Goal: Information Seeking & Learning: Learn about a topic

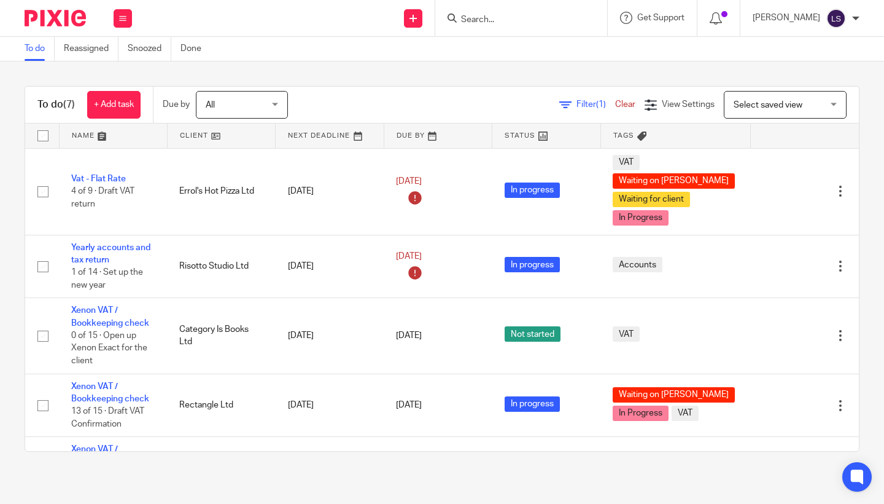
click at [481, 20] on input "Search" at bounding box center [515, 20] width 111 height 11
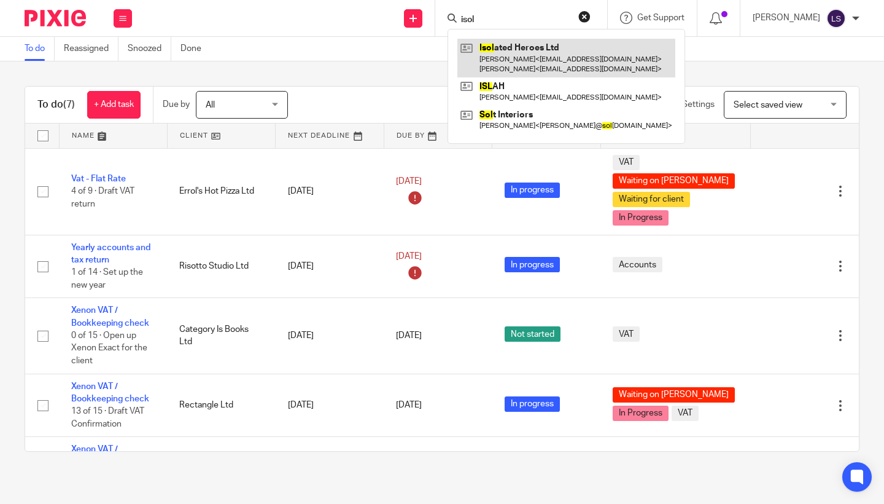
type input "isol"
click at [498, 39] on link at bounding box center [567, 58] width 218 height 38
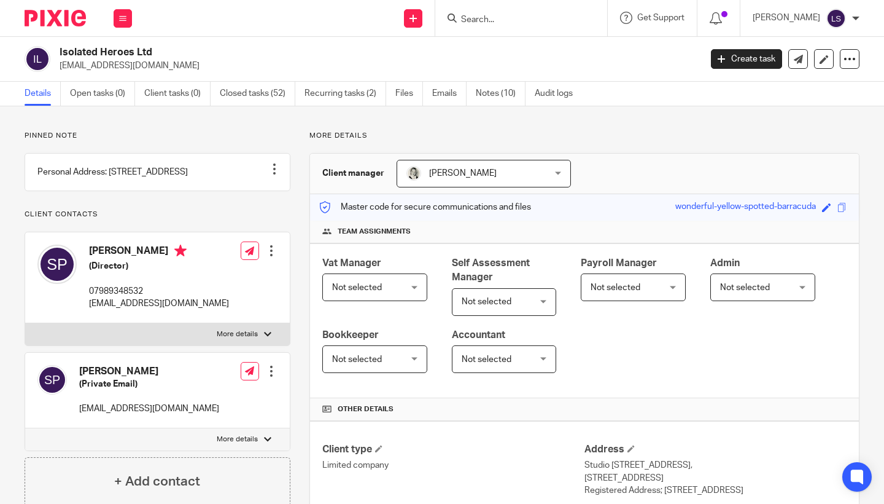
click at [202, 142] on div "Pinned note Personal Address: 20 terrace road, carnoustie DD7 7AF Unpin note Ed…" at bounding box center [158, 318] width 266 height 375
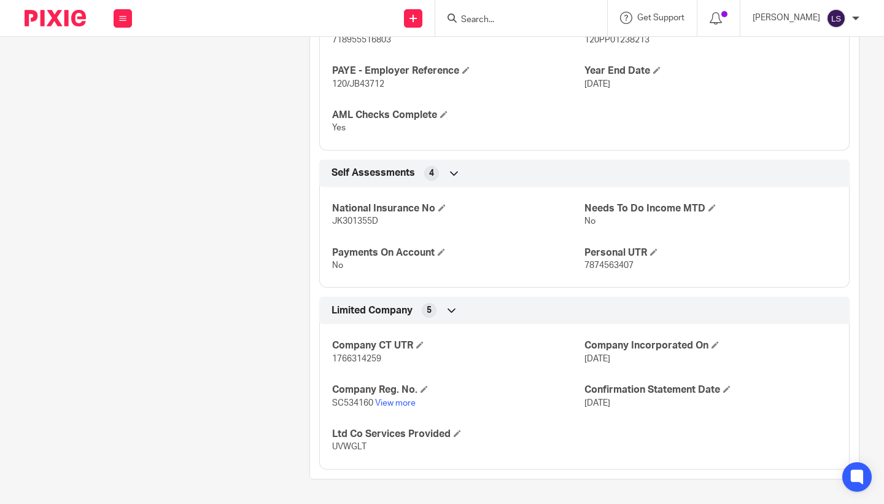
scroll to position [699, 0]
click at [395, 402] on link "View more" at bounding box center [395, 403] width 41 height 9
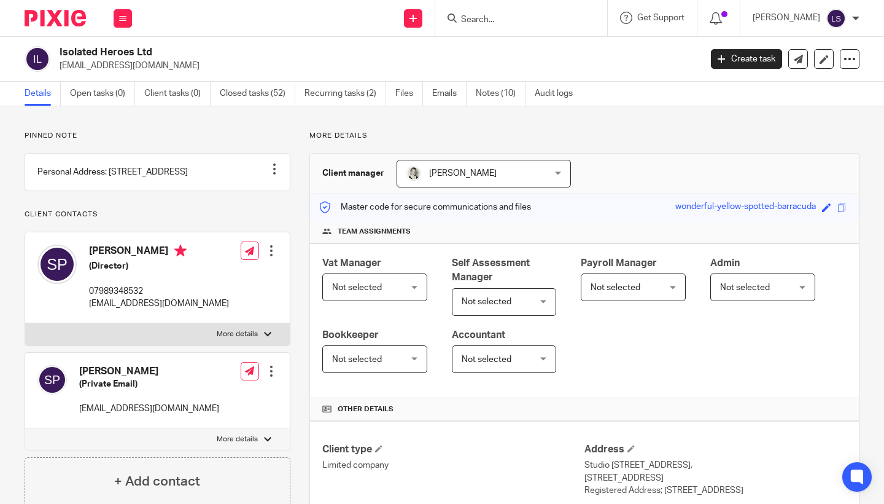
scroll to position [0, 0]
click at [458, 97] on link "Emails" at bounding box center [449, 94] width 34 height 24
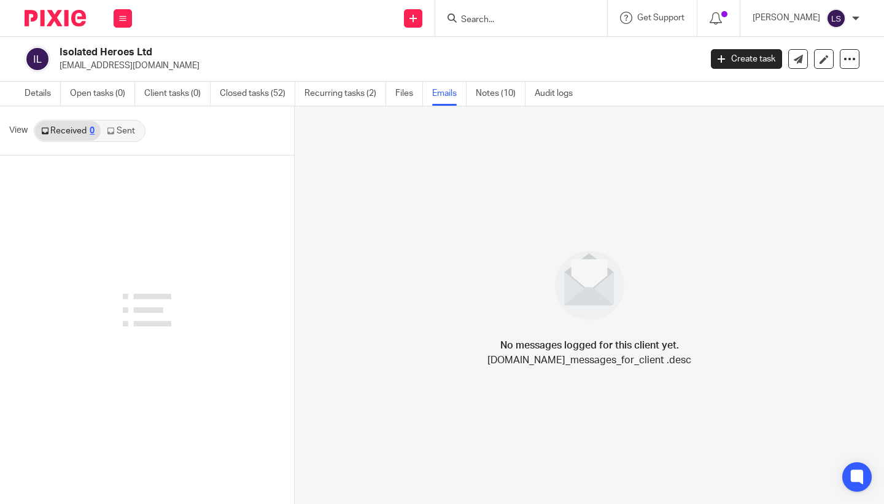
click at [125, 135] on link "Sent" at bounding box center [122, 131] width 43 height 20
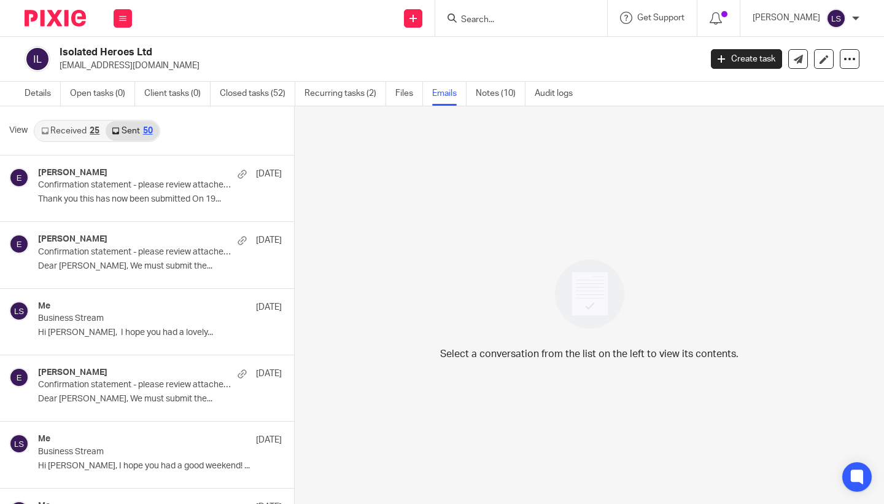
click at [500, 15] on input "Search" at bounding box center [515, 20] width 111 height 11
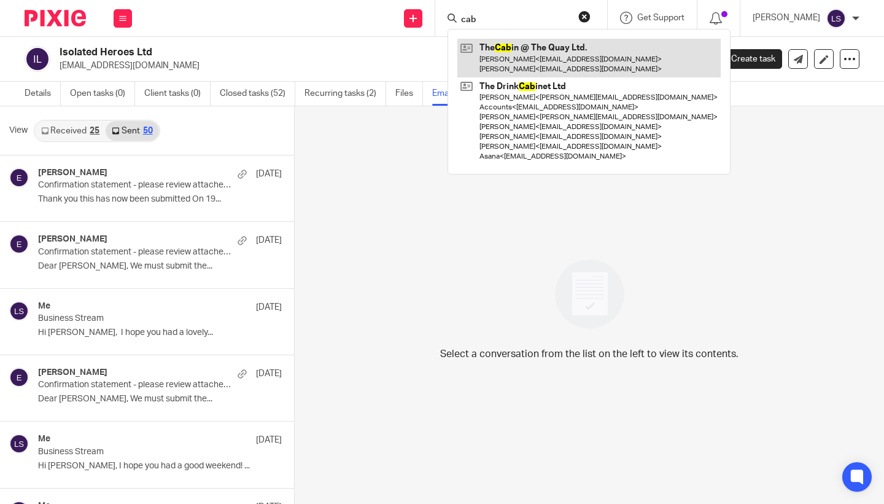
type input "cab"
click at [508, 56] on link at bounding box center [589, 58] width 263 height 38
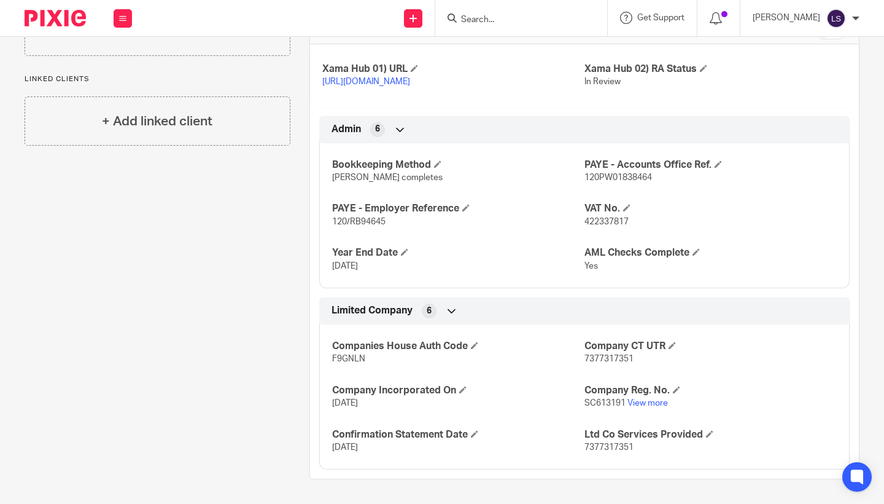
scroll to position [507, 0]
click at [652, 407] on link "View more" at bounding box center [648, 403] width 41 height 9
click at [180, 233] on div "Pinned note Not being charged for VAT at moment - revisit in April Also has fre…" at bounding box center [148, 55] width 285 height 848
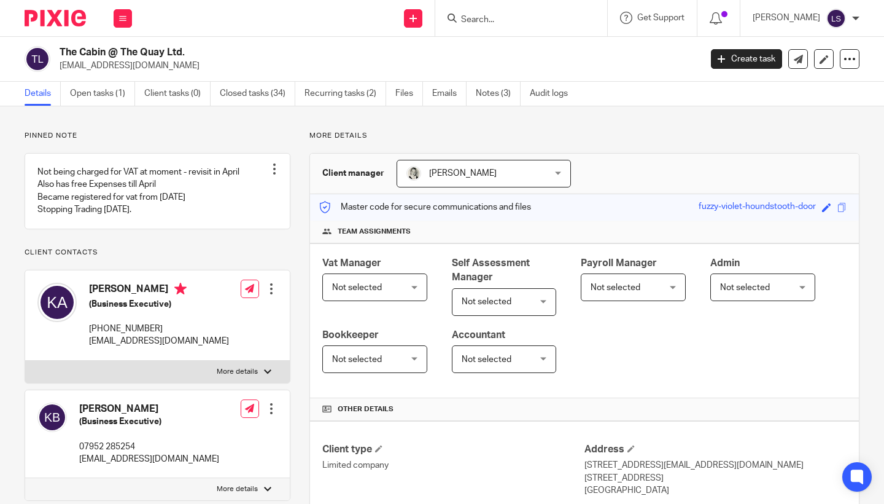
scroll to position [0, 0]
click at [448, 96] on link "Emails" at bounding box center [449, 94] width 34 height 24
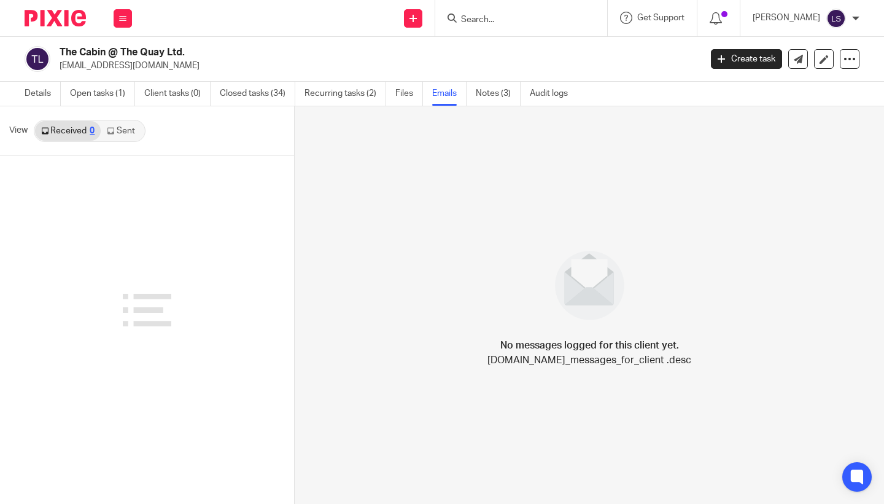
click at [127, 130] on link "Sent" at bounding box center [122, 131] width 43 height 20
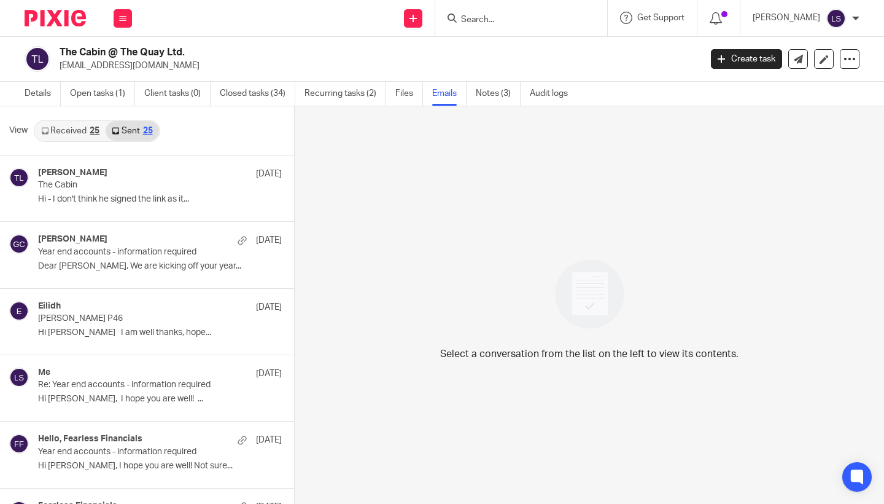
scroll to position [2, 0]
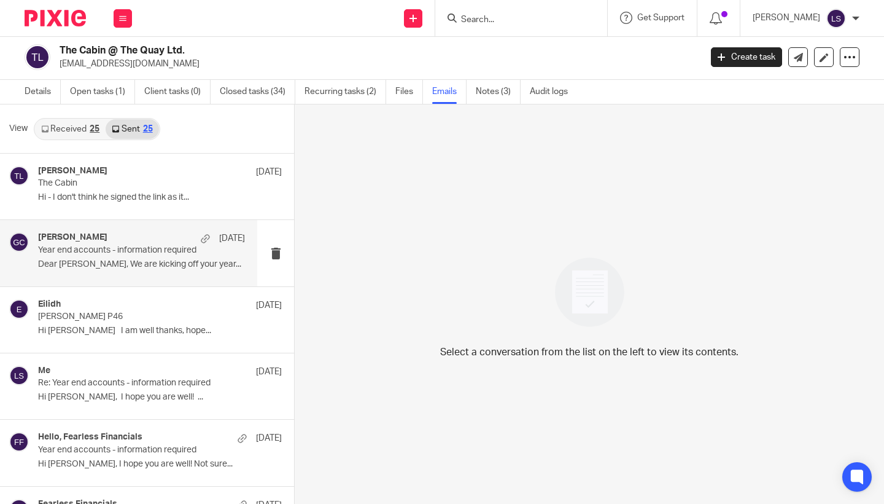
click at [109, 255] on div "[PERSON_NAME] [DATE] Year end accounts - information required Dear [PERSON_NAME…" at bounding box center [141, 252] width 207 height 41
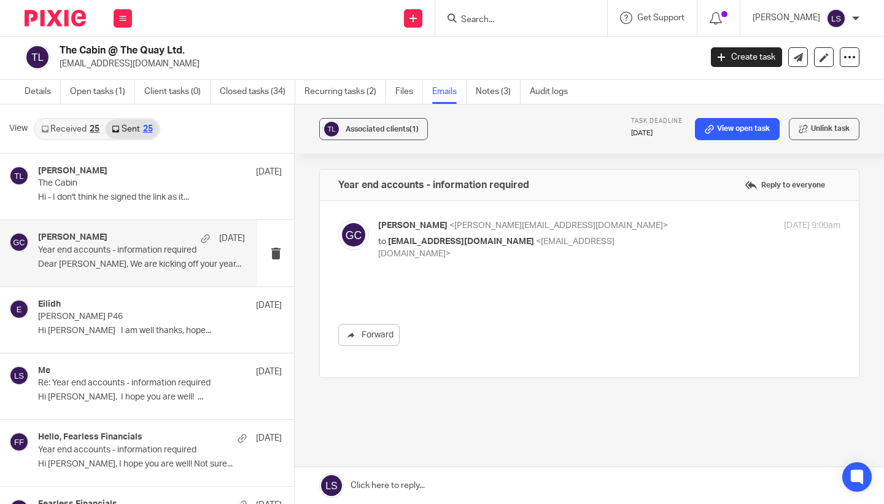
scroll to position [0, 0]
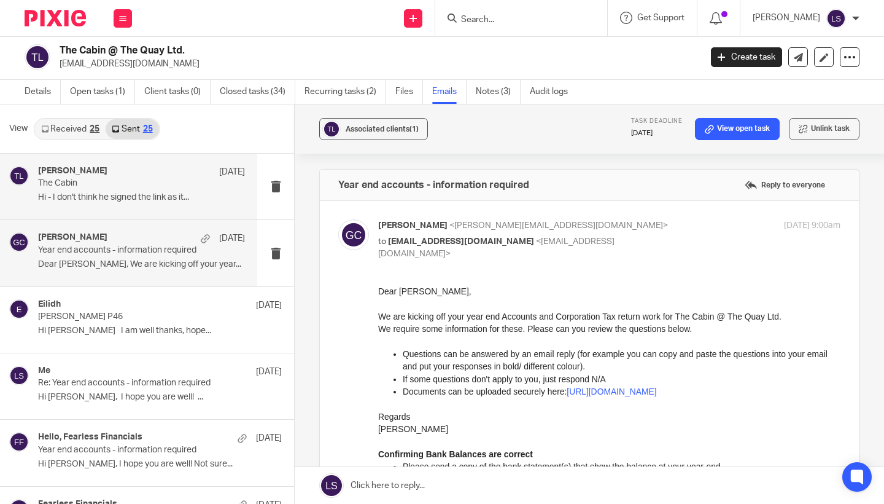
click at [167, 191] on div "[PERSON_NAME] [DATE] The Cabin Hi - I don't think he signed the link as it..." at bounding box center [141, 186] width 207 height 41
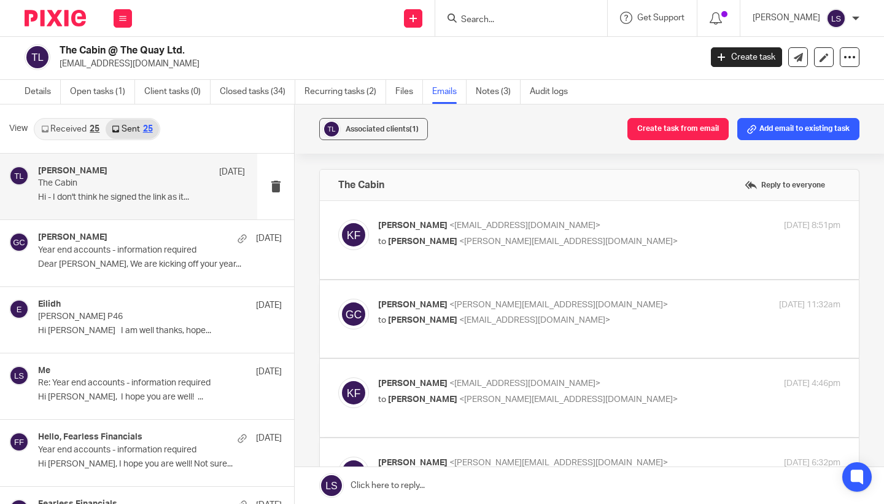
click at [598, 227] on p "[PERSON_NAME] <[EMAIL_ADDRESS][DOMAIN_NAME]>" at bounding box center [532, 225] width 308 height 13
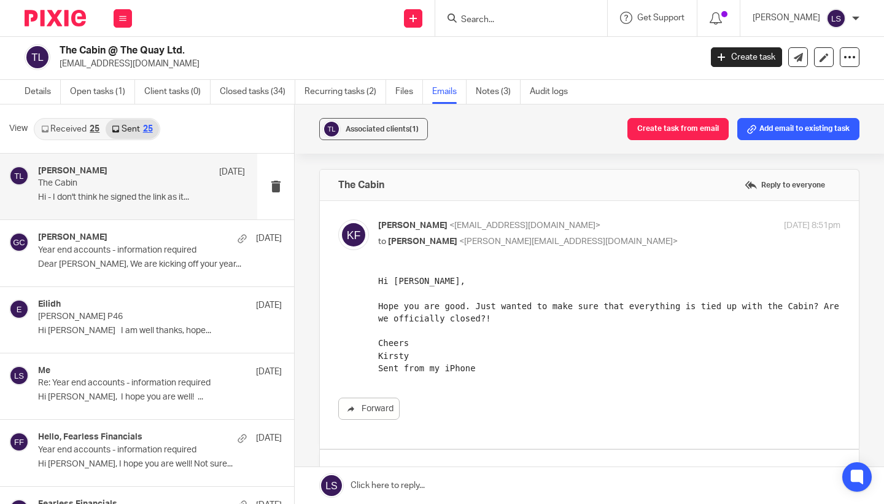
click at [595, 232] on div "[PERSON_NAME] <[EMAIL_ADDRESS][DOMAIN_NAME]> to [PERSON_NAME] <[PERSON_NAME][EM…" at bounding box center [532, 233] width 308 height 28
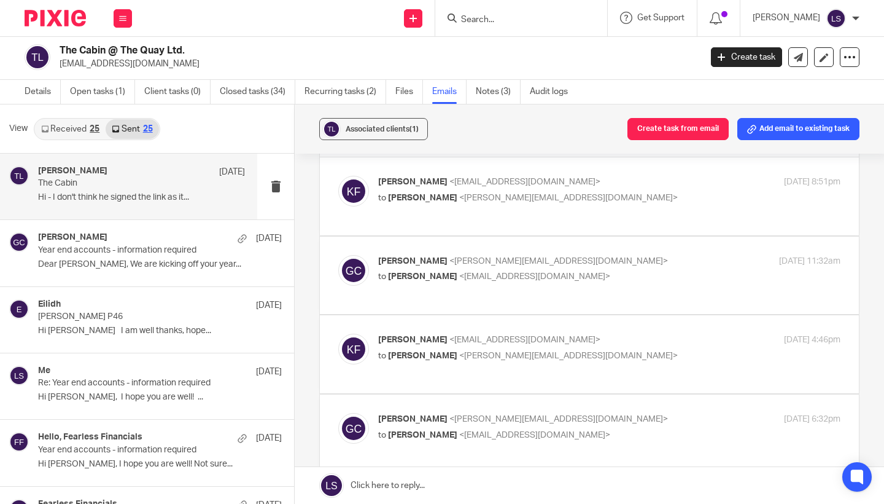
scroll to position [37, 0]
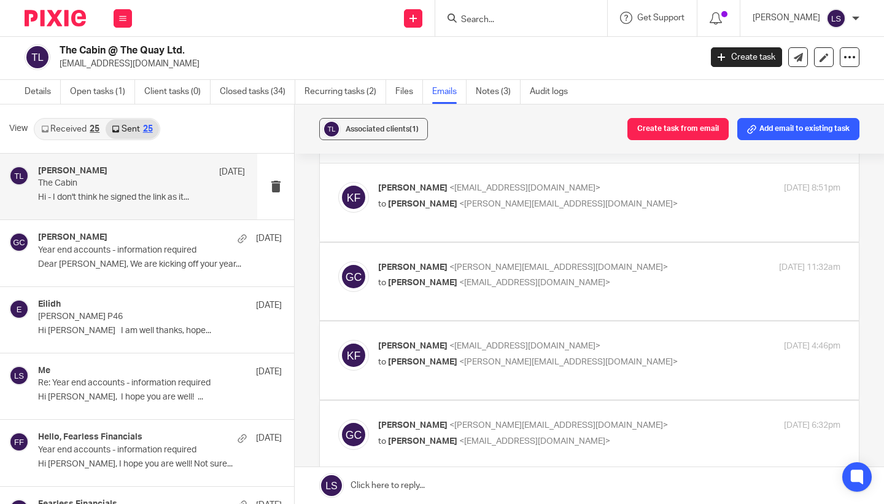
click at [594, 187] on p "[PERSON_NAME] <[EMAIL_ADDRESS][DOMAIN_NAME]>" at bounding box center [532, 188] width 308 height 13
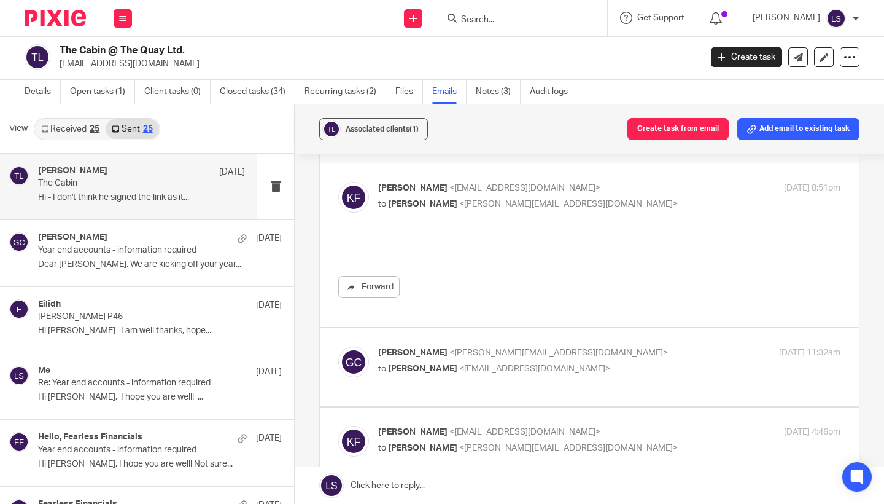
scroll to position [0, 0]
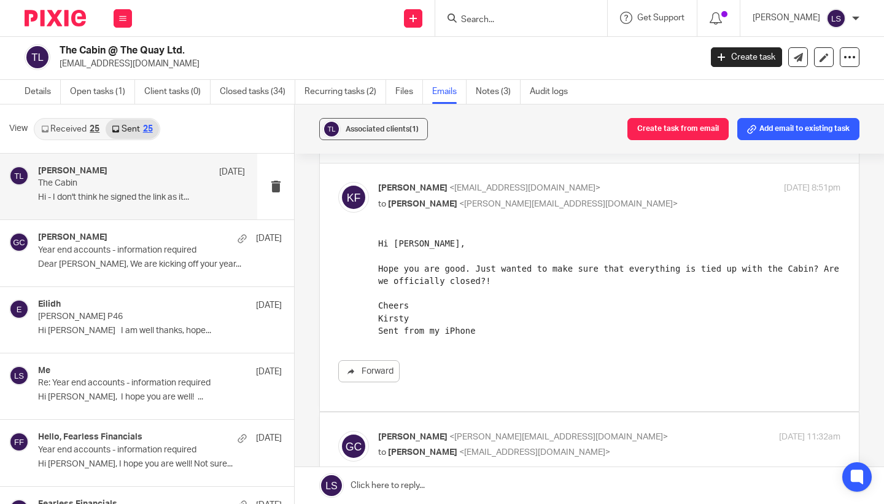
click at [594, 187] on p "[PERSON_NAME] <[EMAIL_ADDRESS][DOMAIN_NAME]>" at bounding box center [532, 188] width 308 height 13
checkbox input "false"
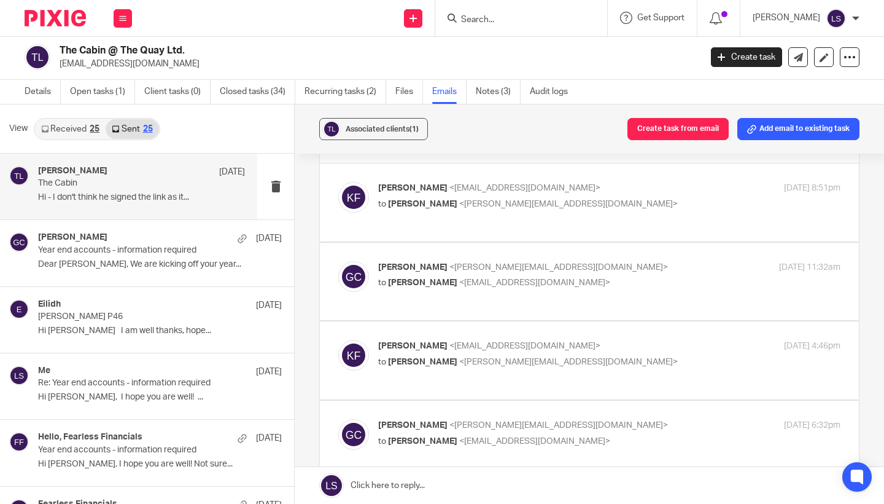
click at [582, 275] on div "[PERSON_NAME] <[PERSON_NAME][EMAIL_ADDRESS][DOMAIN_NAME]> to [PERSON_NAME] <[EM…" at bounding box center [532, 275] width 308 height 28
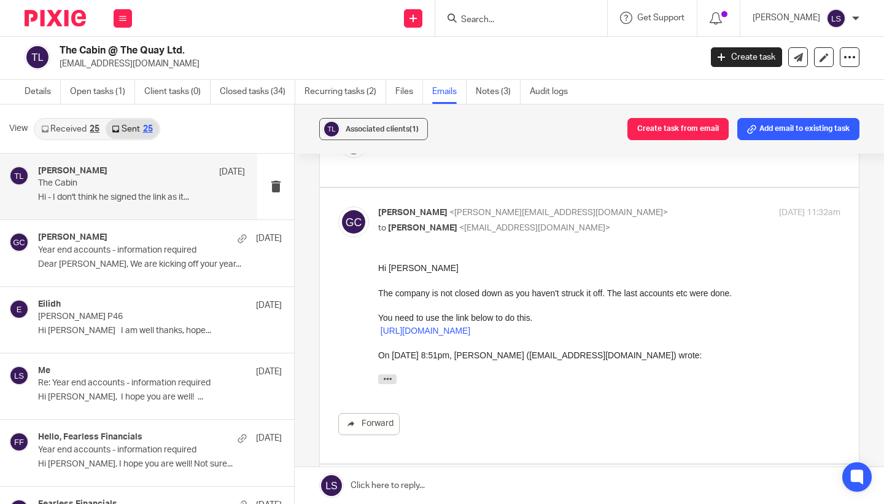
scroll to position [98, 0]
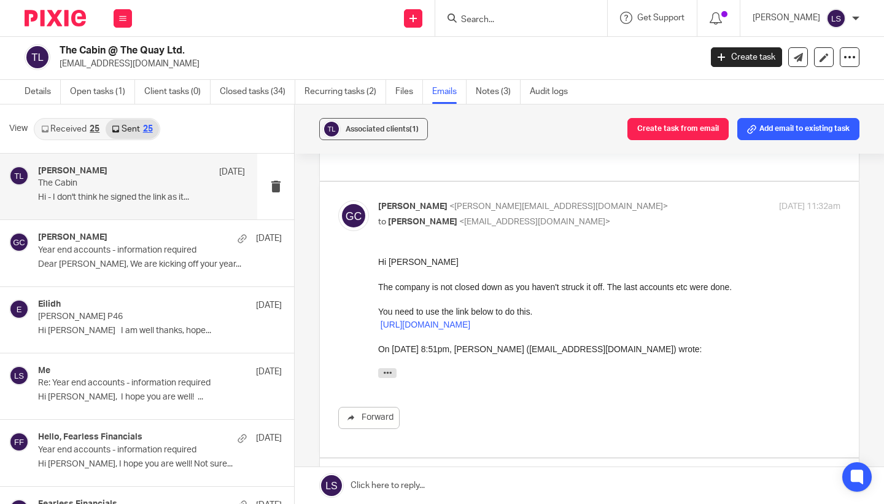
click at [603, 207] on p "Gillian Caughey <gillian@fearlessfinancials.co.uk>" at bounding box center [532, 206] width 308 height 13
checkbox input "false"
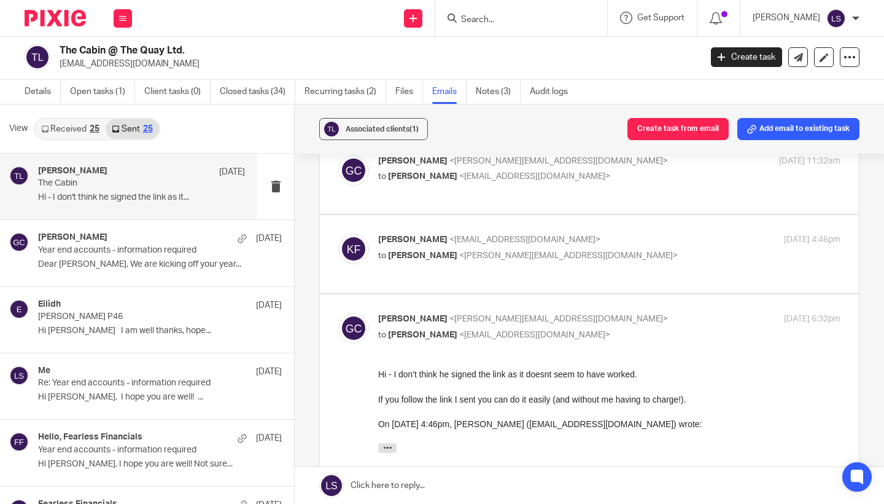
scroll to position [149, 0]
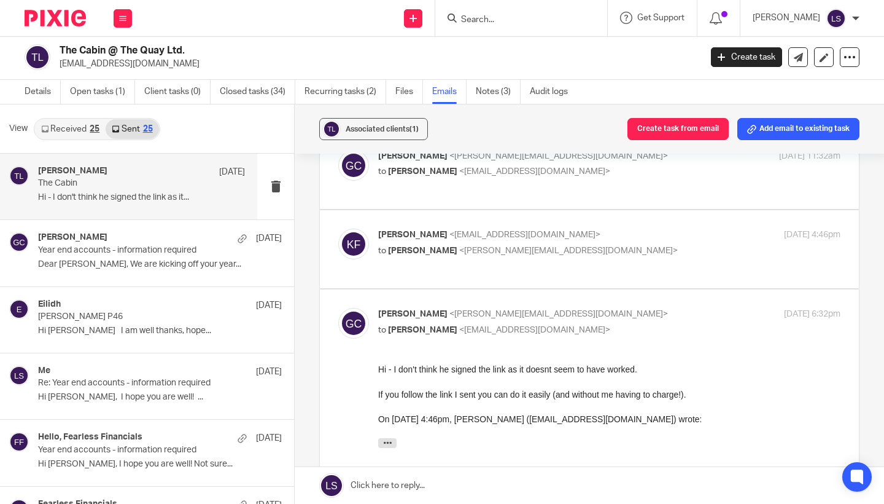
click at [576, 246] on span "<gillian@fearlessfinancials.co.uk>" at bounding box center [568, 250] width 219 height 9
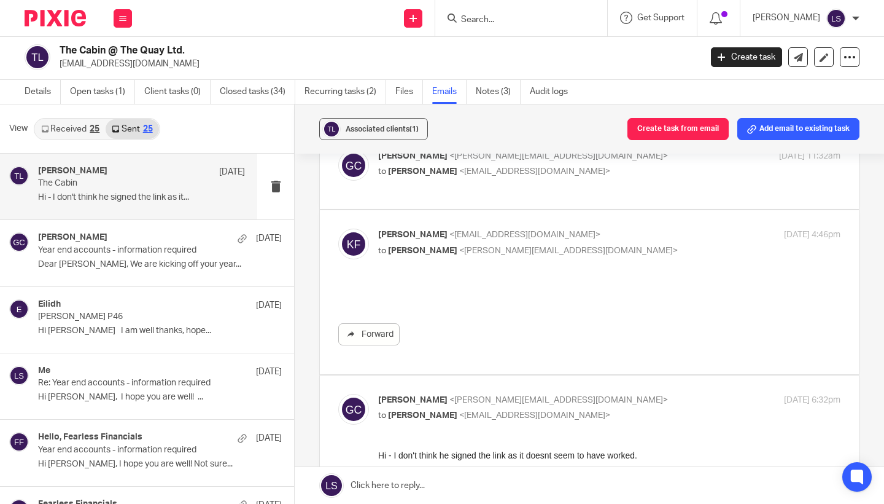
scroll to position [0, 0]
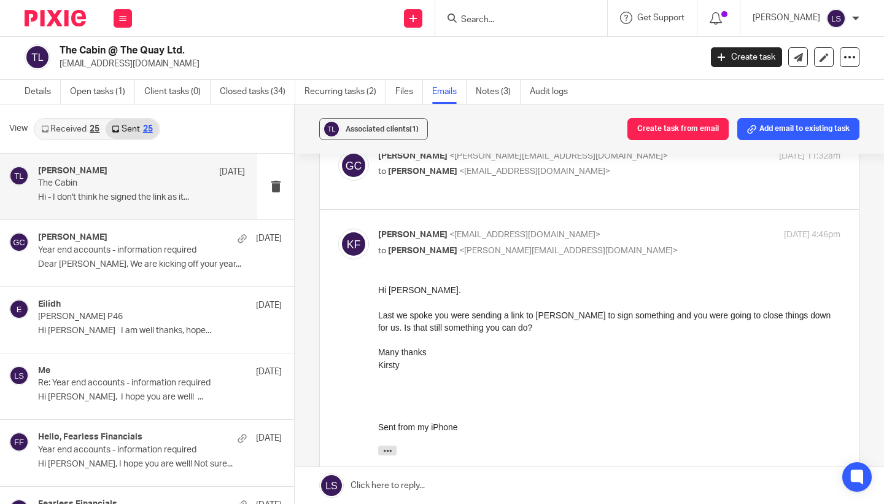
click at [596, 246] on p "to Gillian Caughey <gillian@fearlessfinancials.co.uk>" at bounding box center [532, 250] width 308 height 13
checkbox input "false"
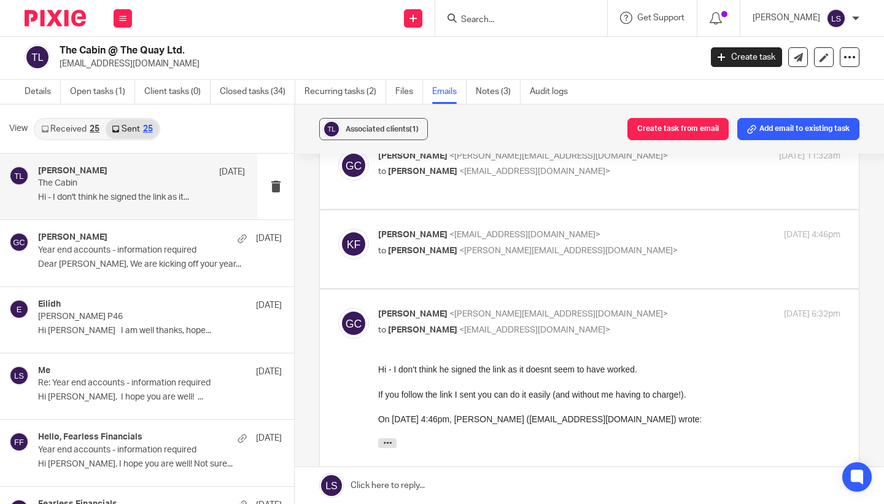
click at [580, 396] on p "If you follow the link I sent you can do it easily (and without me having to ch…" at bounding box center [609, 394] width 462 height 12
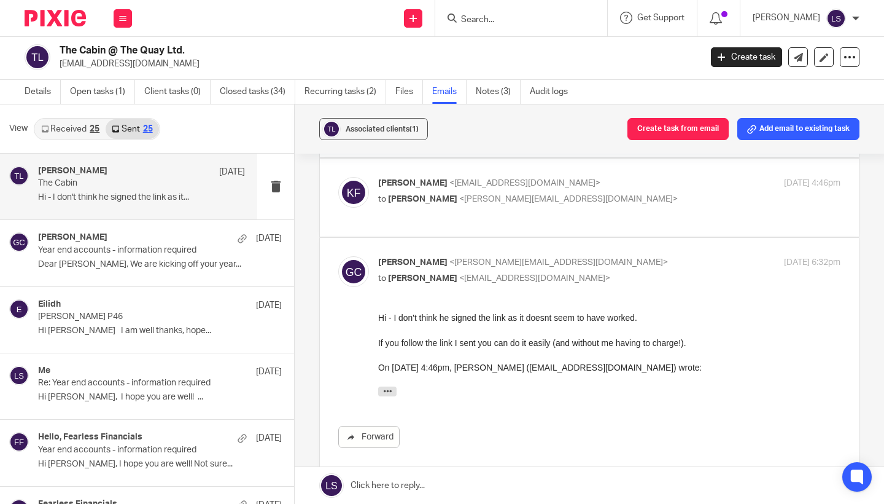
scroll to position [197, 0]
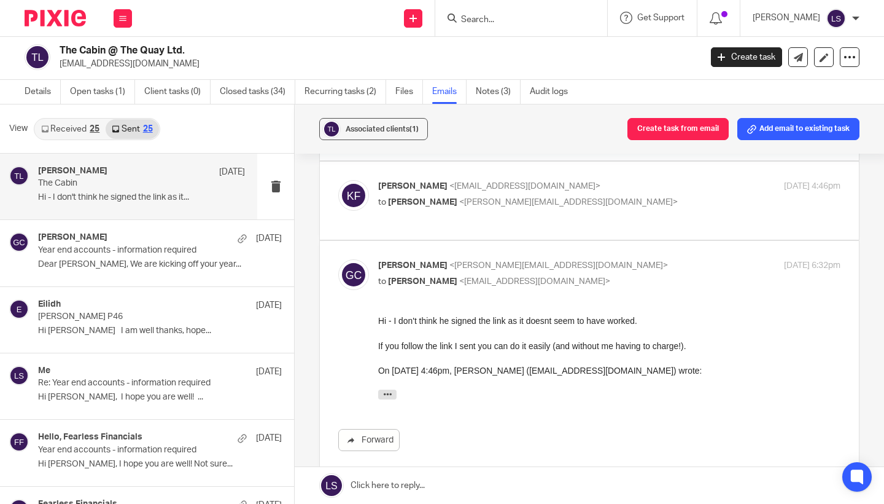
click at [607, 265] on p "Gillian Caughey <gillian@fearlessfinancials.co.uk>" at bounding box center [532, 265] width 308 height 13
checkbox input "false"
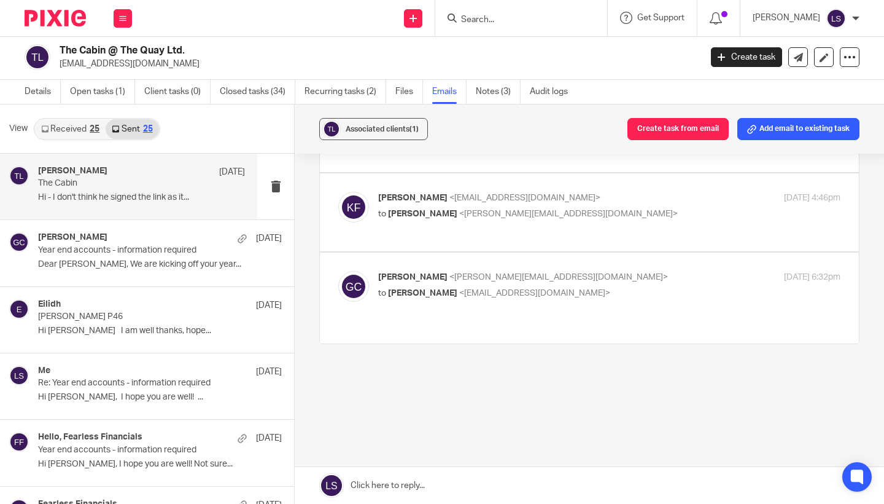
scroll to position [168, 0]
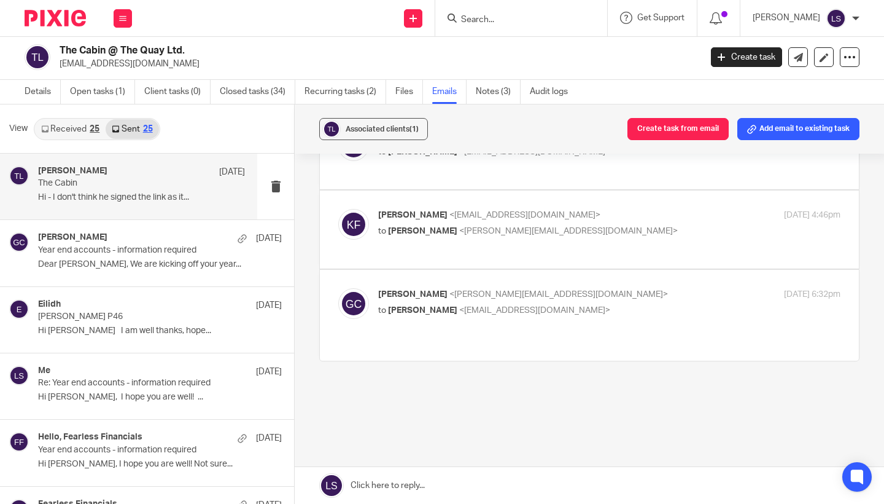
click at [575, 381] on div "The Cabin Reply to everyone Kirsty Fitzgerald <k_fitz_g@yahoo.co.uk> to Gillian…" at bounding box center [589, 224] width 540 height 446
click at [85, 133] on link "Received 25" at bounding box center [70, 129] width 71 height 20
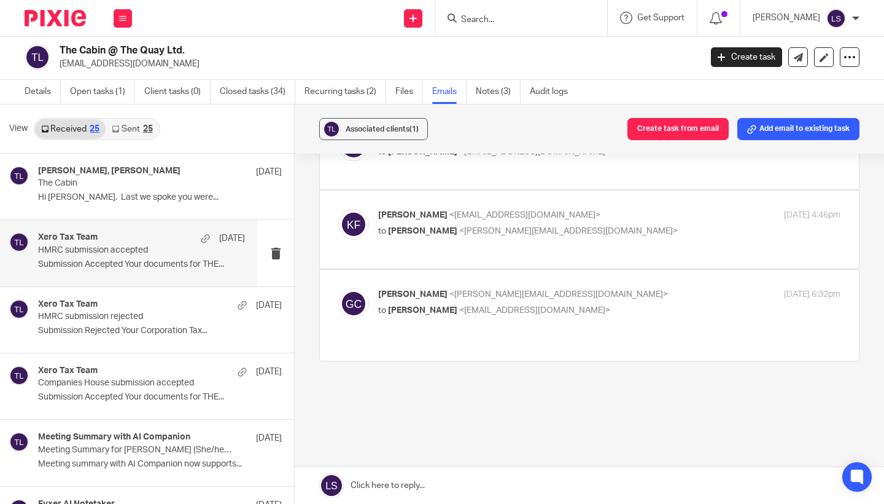
click at [86, 236] on h4 "Xero Tax Team" at bounding box center [68, 237] width 60 height 10
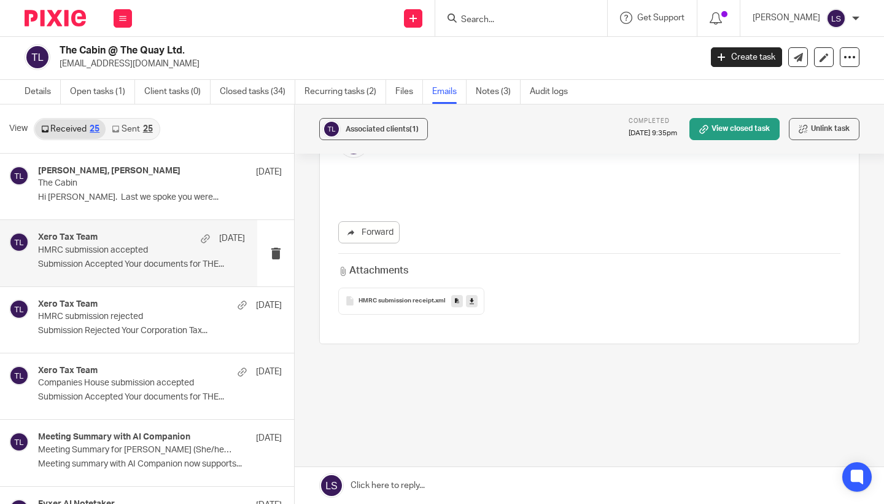
scroll to position [0, 0]
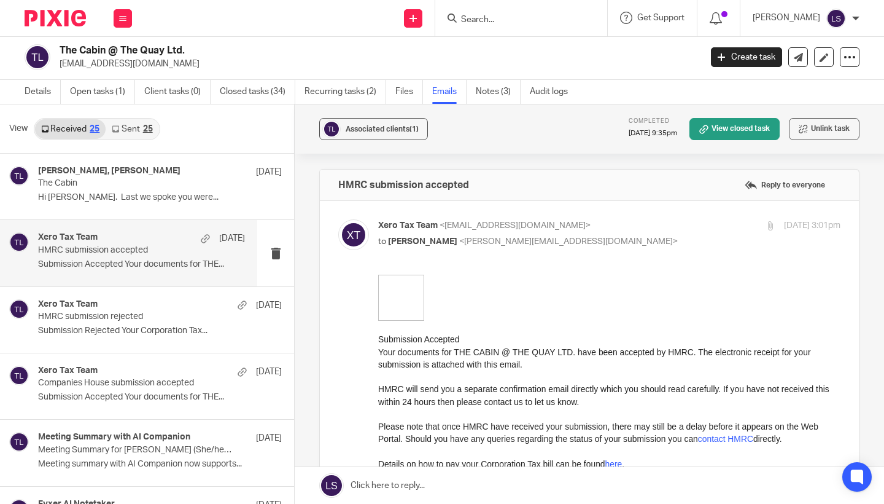
click at [483, 343] on h1 "Submission Accepted" at bounding box center [609, 339] width 462 height 12
click at [354, 355] on div "Forward Attachments HMRC submission receipt .xml" at bounding box center [589, 461] width 502 height 373
click at [483, 20] on input "Search" at bounding box center [515, 20] width 111 height 11
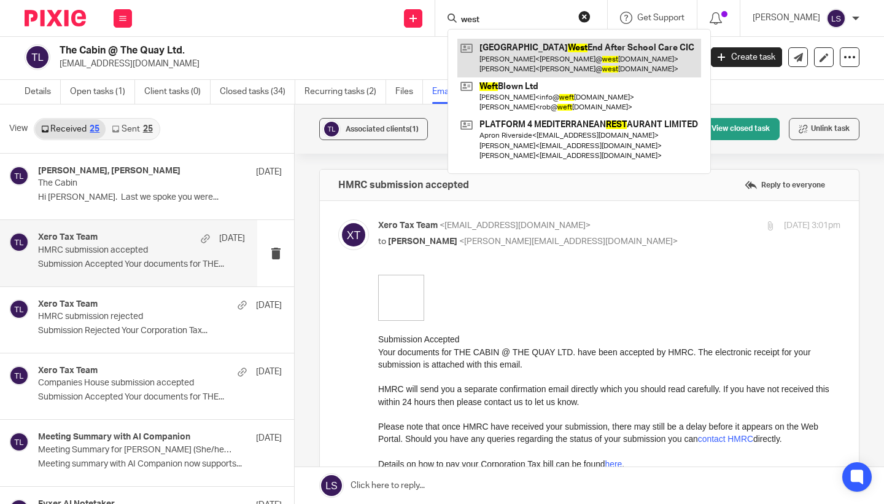
type input "west"
click at [517, 66] on link at bounding box center [580, 58] width 244 height 38
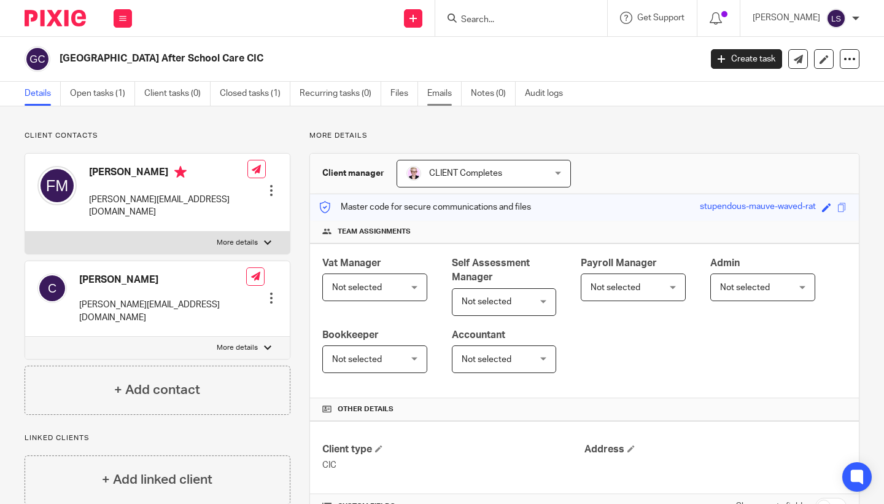
click at [434, 95] on link "Emails" at bounding box center [444, 94] width 34 height 24
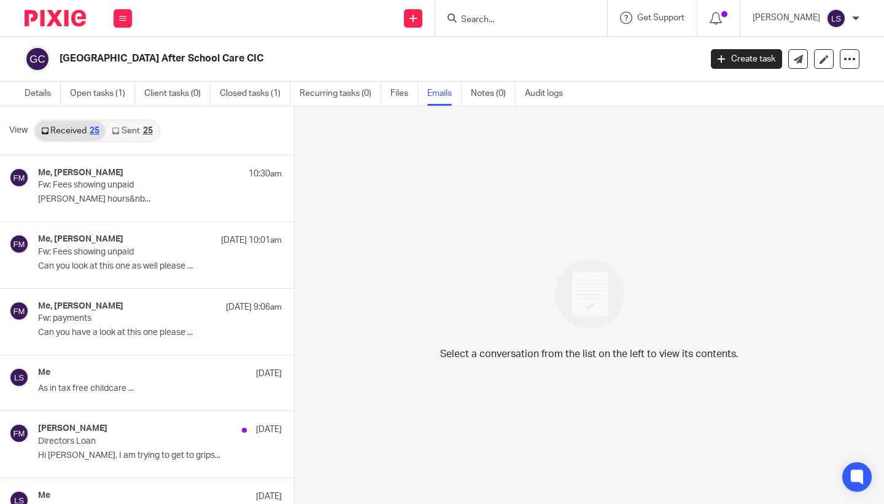
click at [144, 136] on link "Sent 25" at bounding box center [132, 131] width 53 height 20
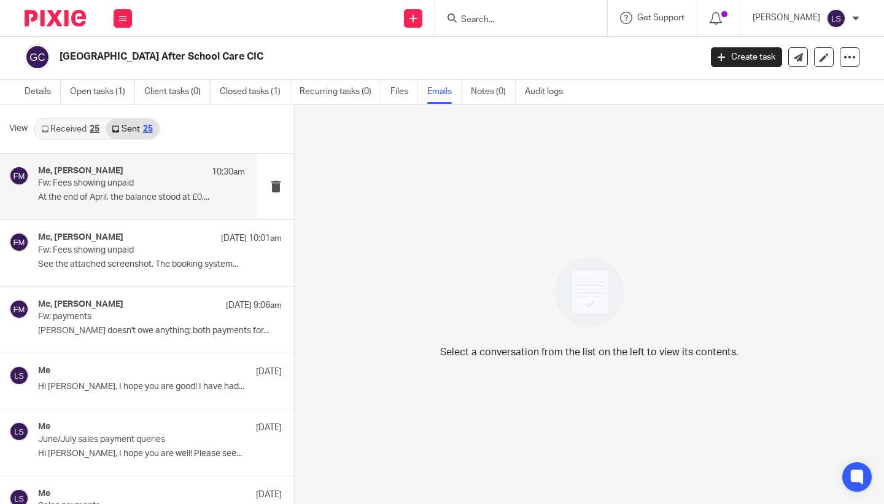
click at [140, 185] on p "Fw: Fees showing unpaid" at bounding box center [121, 183] width 166 height 10
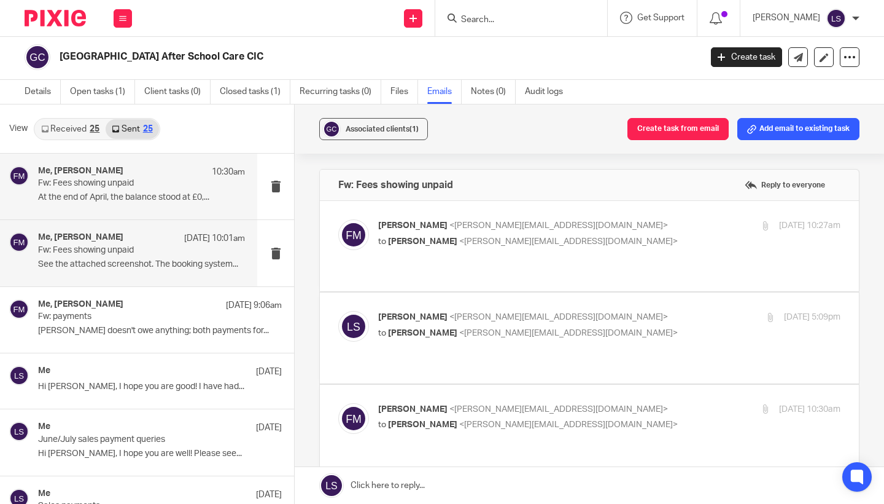
click at [134, 249] on p "Fw: Fees showing unpaid" at bounding box center [121, 250] width 166 height 10
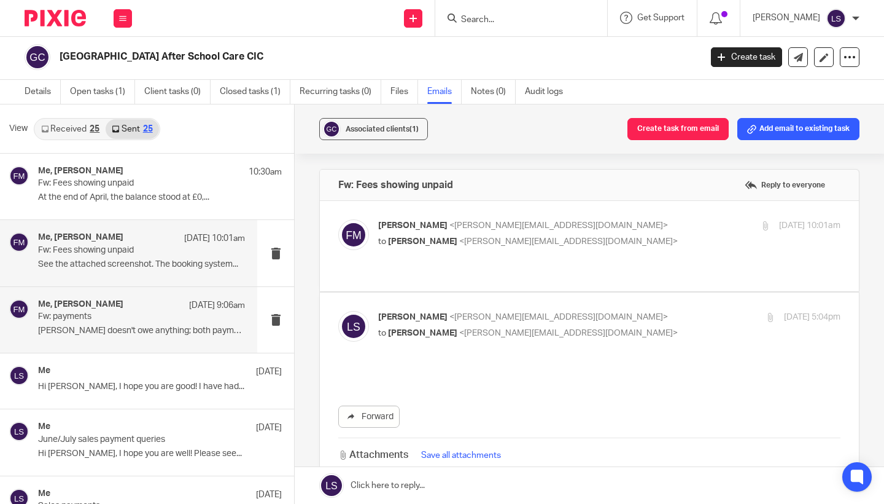
scroll to position [0, 0]
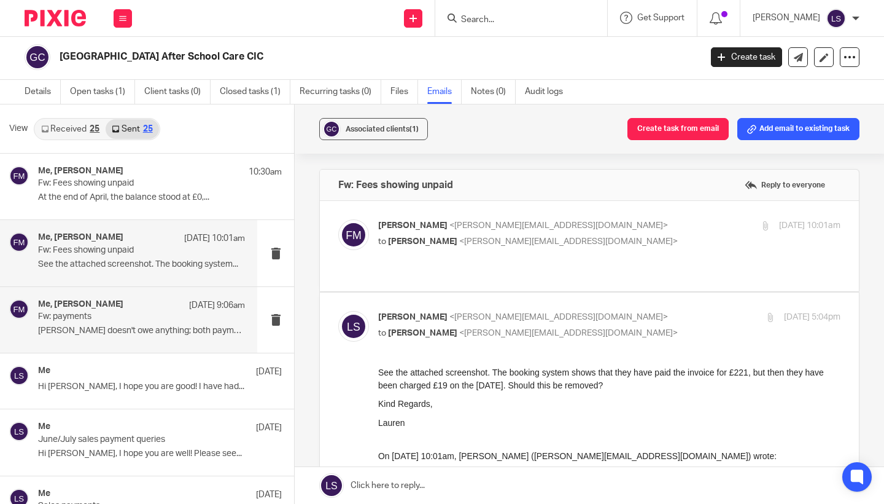
click at [132, 313] on p "Fw: payments" at bounding box center [121, 316] width 166 height 10
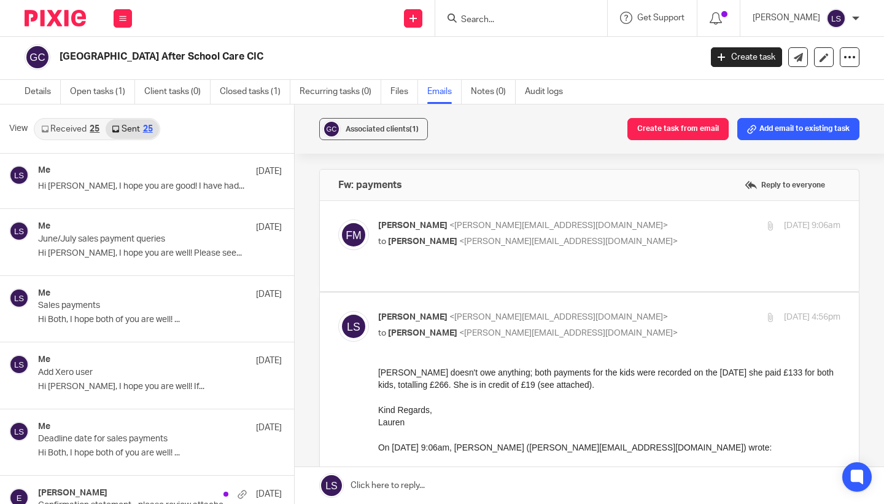
scroll to position [168, 0]
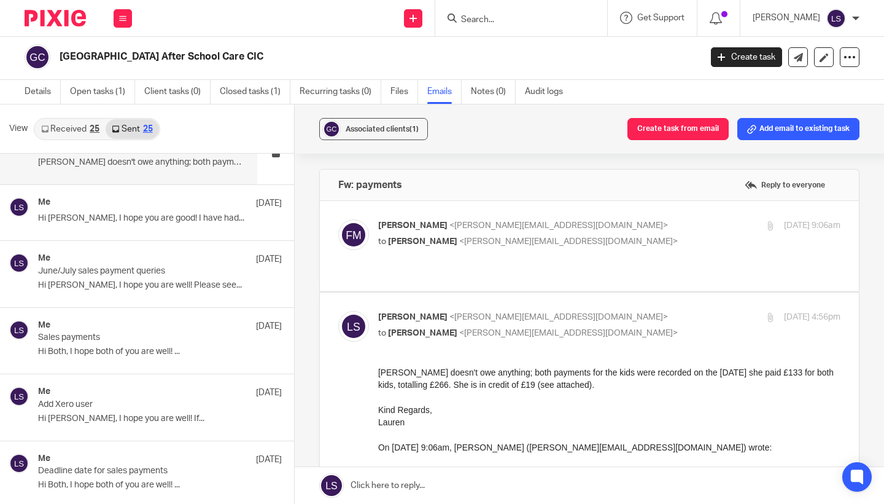
click at [82, 134] on link "Received 25" at bounding box center [70, 129] width 71 height 20
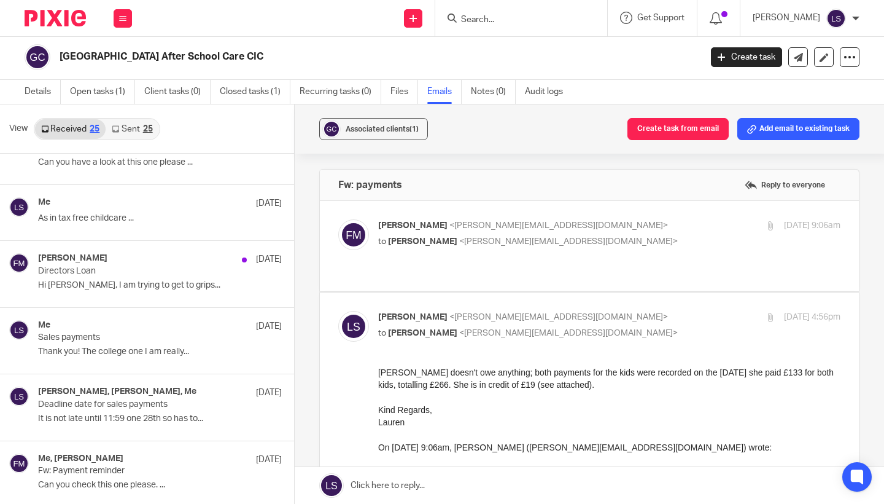
scroll to position [0, 0]
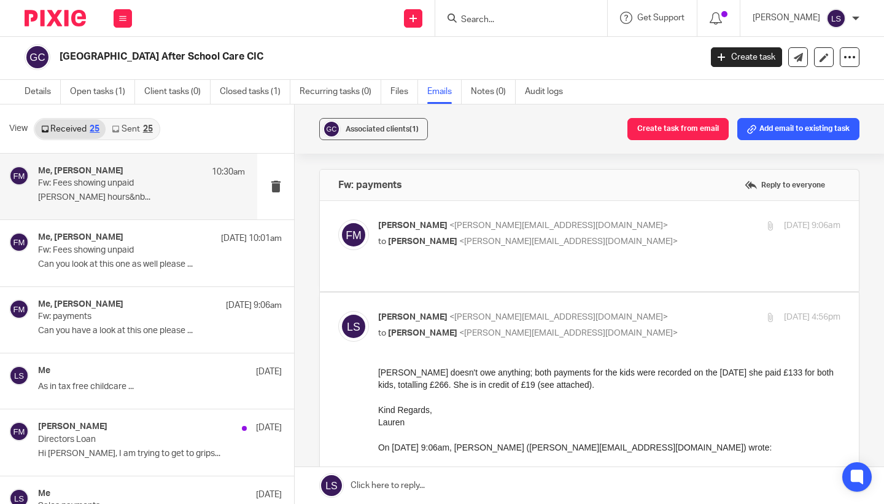
click at [123, 194] on p "Fiona MinshallDirectorOffice hours&nb..." at bounding box center [141, 197] width 207 height 10
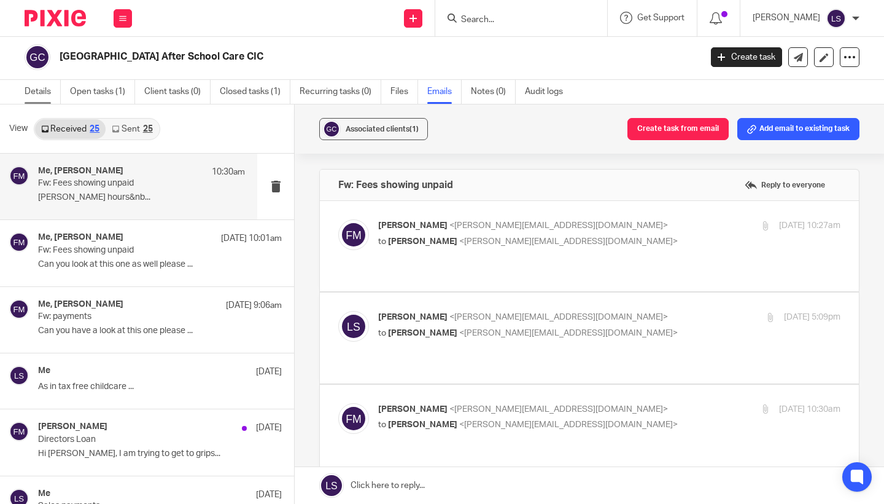
click at [51, 92] on link "Details" at bounding box center [43, 92] width 36 height 24
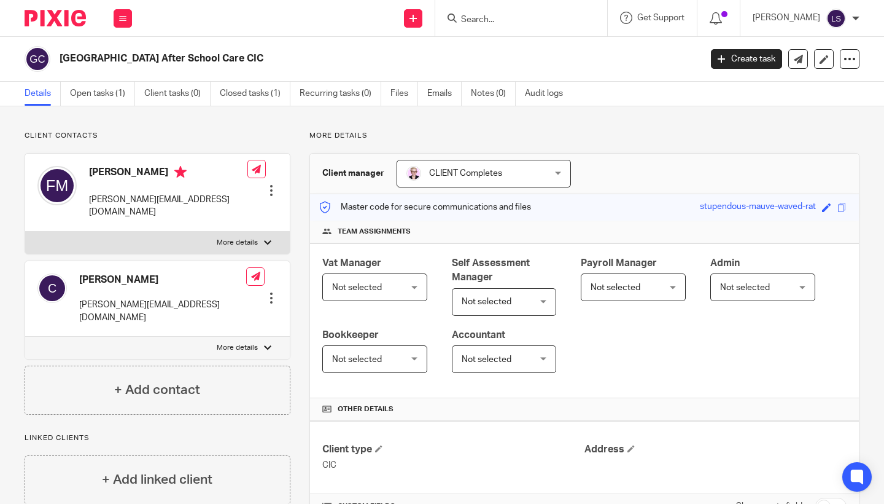
click at [349, 390] on div "Vat Manager Not selected Not selected Not selected Amir Asif CLIENT Completes E…" at bounding box center [584, 320] width 549 height 155
click at [480, 18] on input "Search" at bounding box center [515, 20] width 111 height 11
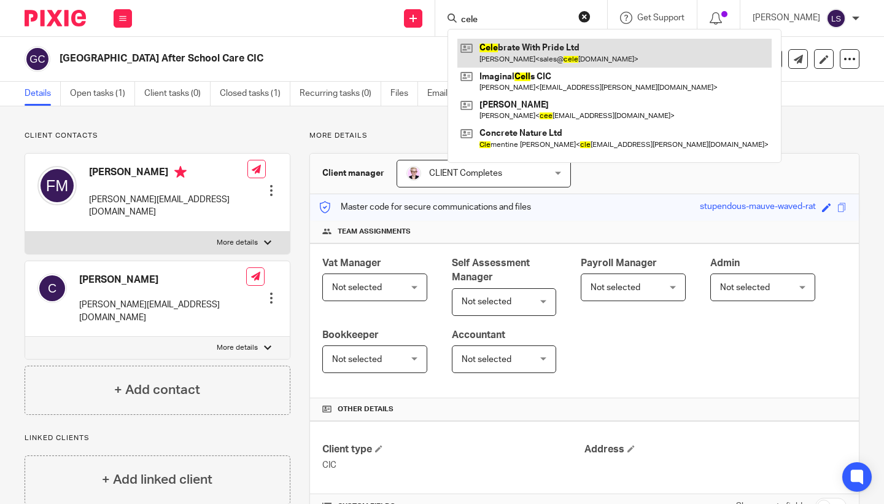
type input "cele"
click at [499, 51] on link at bounding box center [615, 53] width 314 height 28
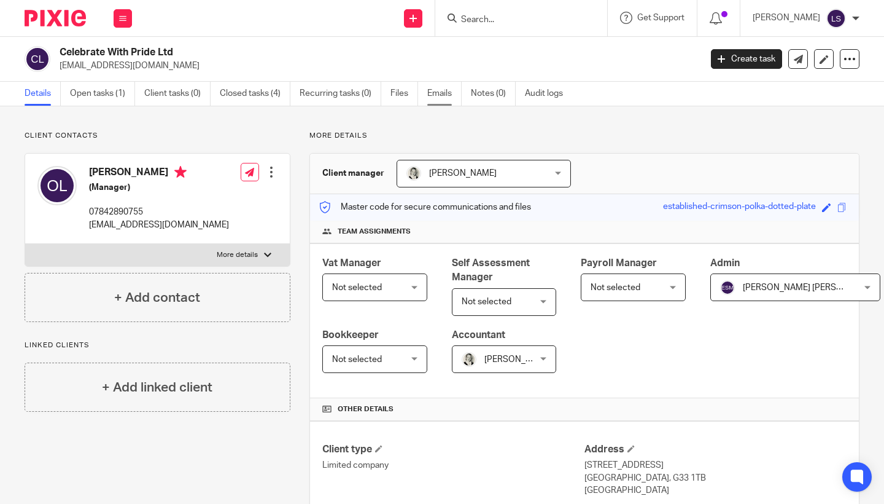
click at [443, 91] on link "Emails" at bounding box center [444, 94] width 34 height 24
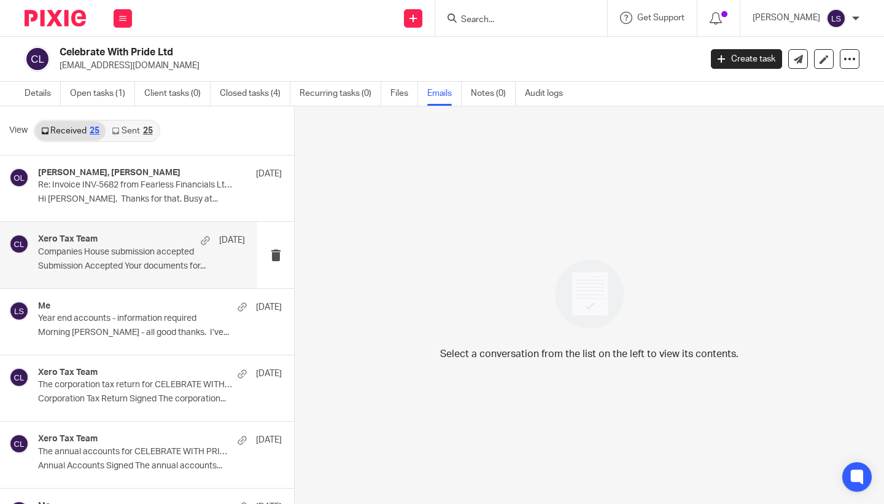
click at [123, 238] on div "Xero Tax Team [DATE]" at bounding box center [141, 240] width 207 height 12
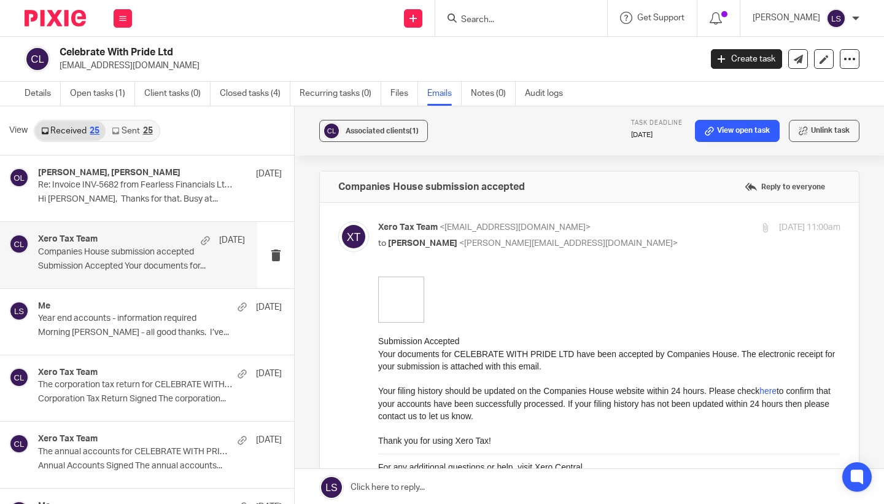
click at [350, 332] on div "Forward Attachments CH SC676231 submission receipt .xml" at bounding box center [589, 438] width 502 height 324
click at [117, 259] on div "Xero Tax Team [DATE] Companies House submission accepted Submission Accepted Yo…" at bounding box center [141, 254] width 207 height 41
click at [614, 230] on p "Xero Tax Team <messaging-service@post.xero.com>" at bounding box center [532, 227] width 308 height 13
checkbox input "false"
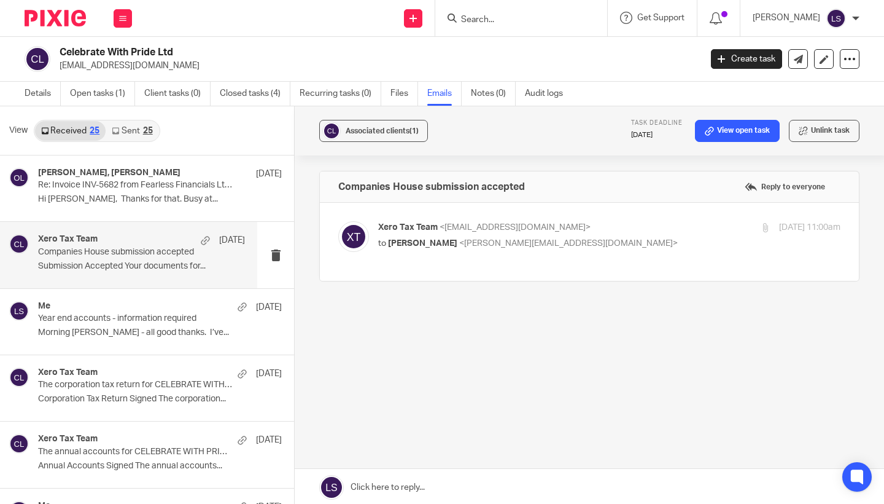
click at [496, 24] on input "Search" at bounding box center [515, 20] width 111 height 11
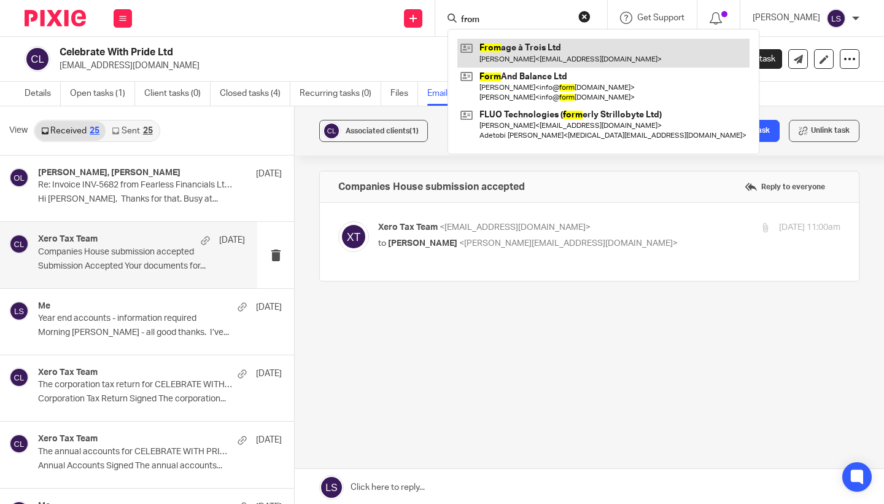
type input "from"
click at [512, 57] on link at bounding box center [604, 53] width 292 height 28
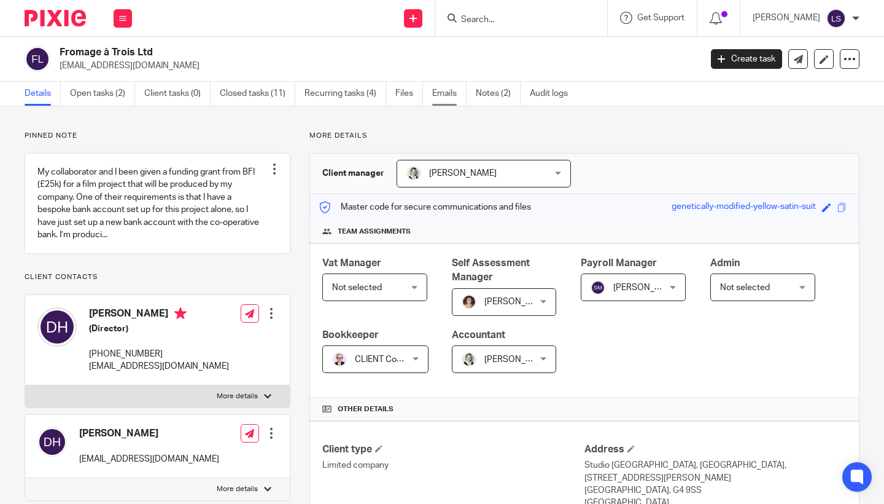
click at [437, 93] on link "Emails" at bounding box center [449, 94] width 34 height 24
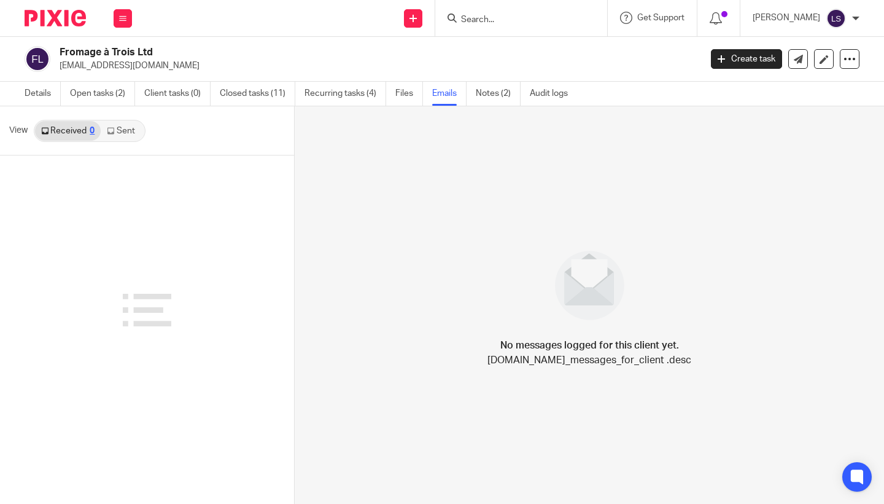
click at [129, 133] on link "Sent" at bounding box center [122, 131] width 43 height 20
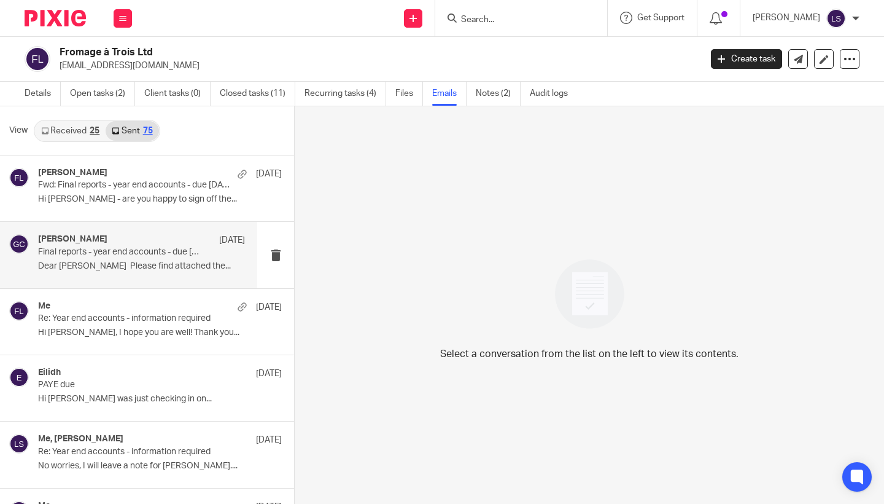
click at [128, 244] on div "Gillian Caughey 29 Jul" at bounding box center [141, 240] width 207 height 12
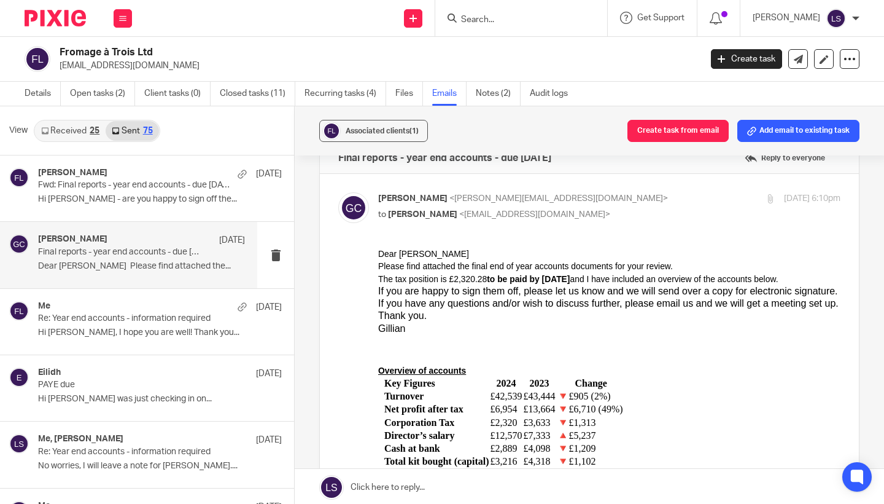
scroll to position [21, 0]
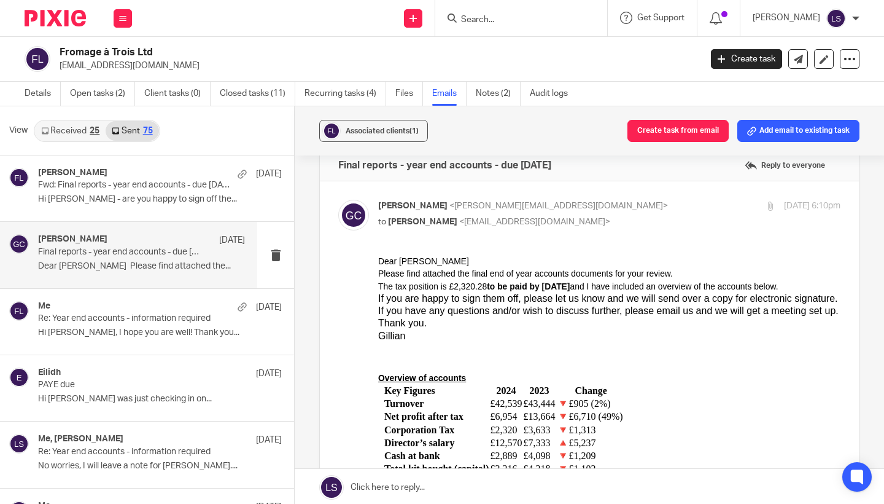
click at [617, 203] on p "Gillian Caughey <gillian@fearlessfinancials.co.uk>" at bounding box center [532, 206] width 308 height 13
checkbox input "false"
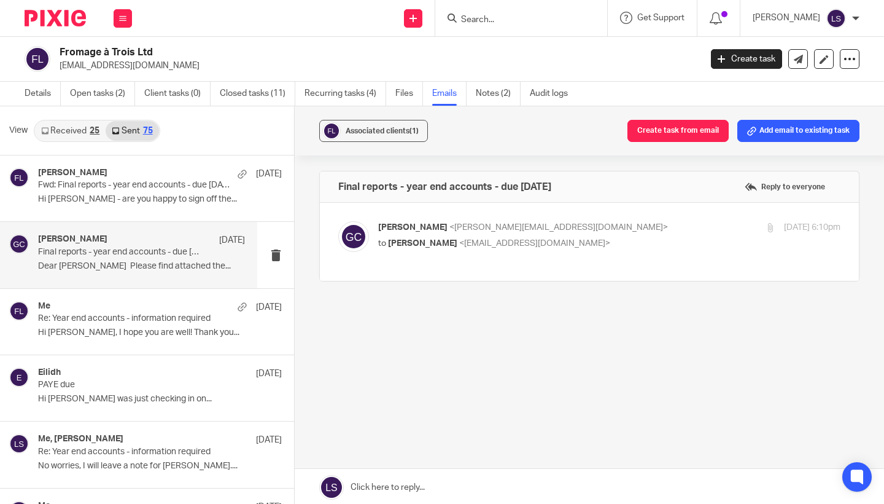
scroll to position [0, 0]
click at [126, 193] on div "Gillian Caughey 31 Jul Fwd: Final reports - year end accounts - due 31 July Hi …" at bounding box center [141, 188] width 207 height 41
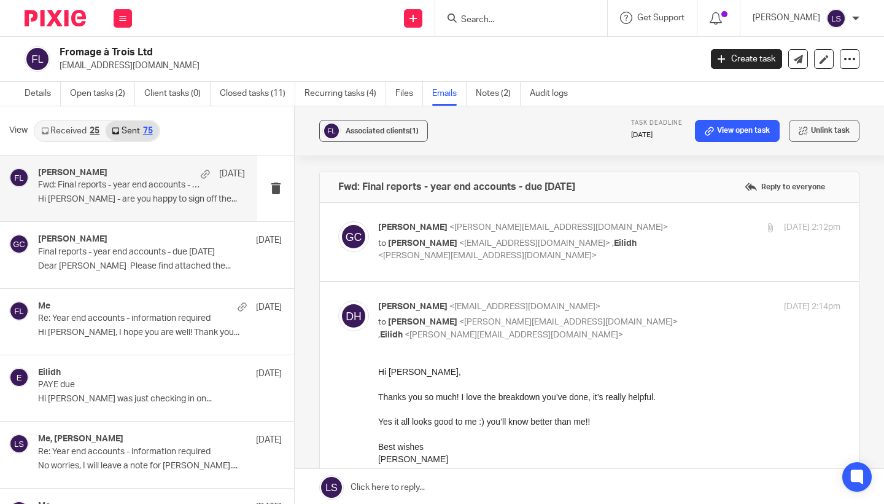
click at [618, 226] on p "Gillian Caughey <gillian@fearlessfinancials.co.uk>" at bounding box center [532, 227] width 308 height 13
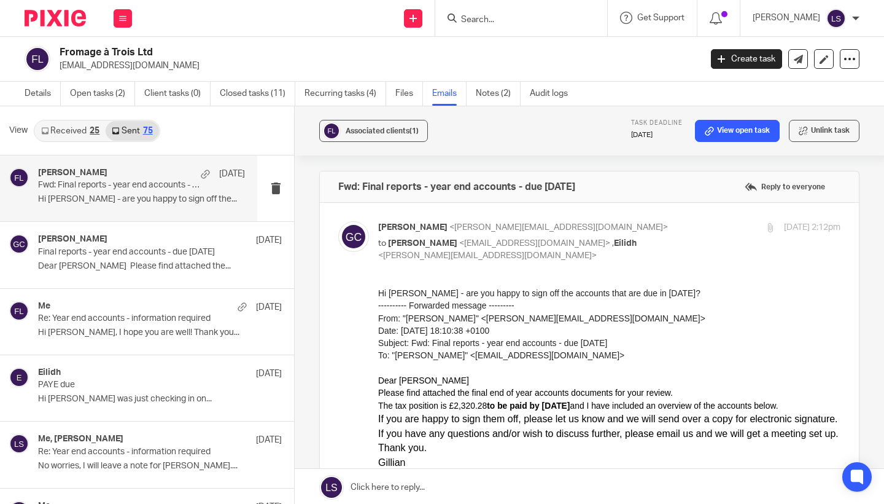
click at [607, 234] on div "Gillian Caughey <gillian@fearlessfinancials.co.uk> to Daniel Hughes <info@danie…" at bounding box center [532, 241] width 308 height 41
checkbox input "false"
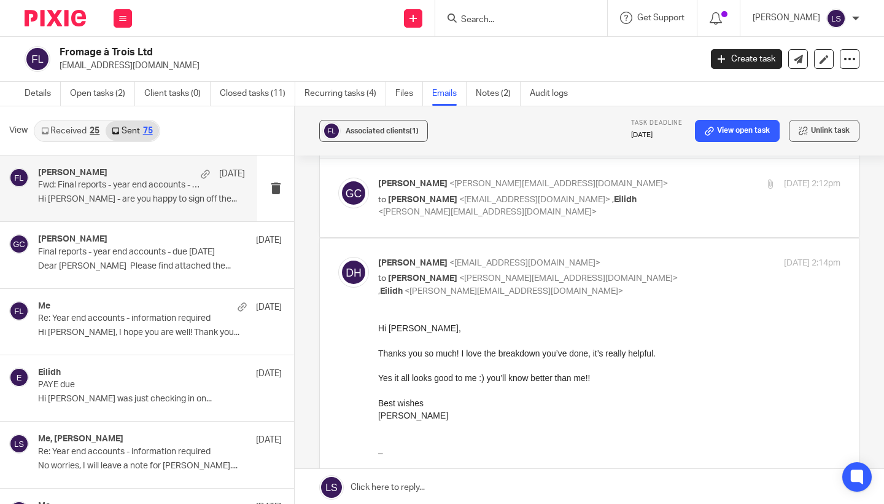
scroll to position [33, 0]
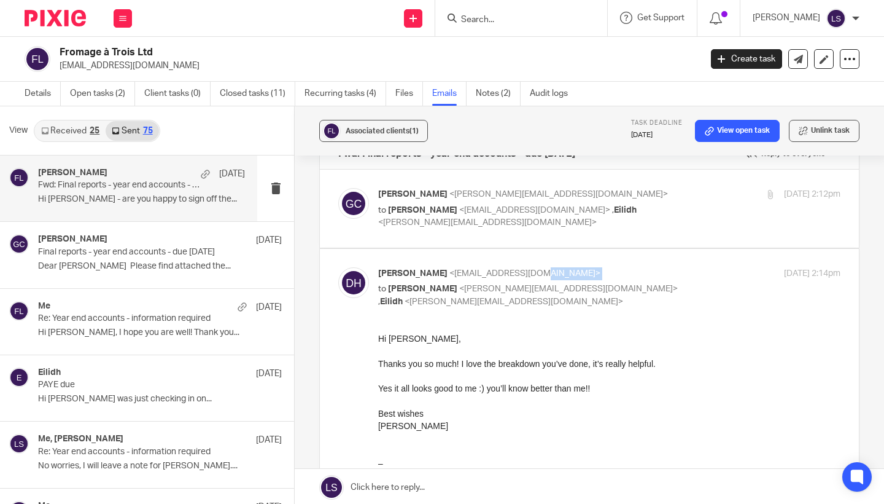
click at [617, 278] on div "Daniel Hughes <info@danielhugh.es> to Gillian Caughey <gillian@fearlessfinancia…" at bounding box center [532, 287] width 308 height 41
drag, startPoint x: 166, startPoint y: 50, endPoint x: 60, endPoint y: 51, distance: 106.9
click at [60, 51] on h2 "Fromage à Trois Ltd" at bounding box center [313, 52] width 507 height 13
copy h2 "Fromage à Trois Ltd"
click at [498, 16] on input "Search" at bounding box center [515, 20] width 111 height 11
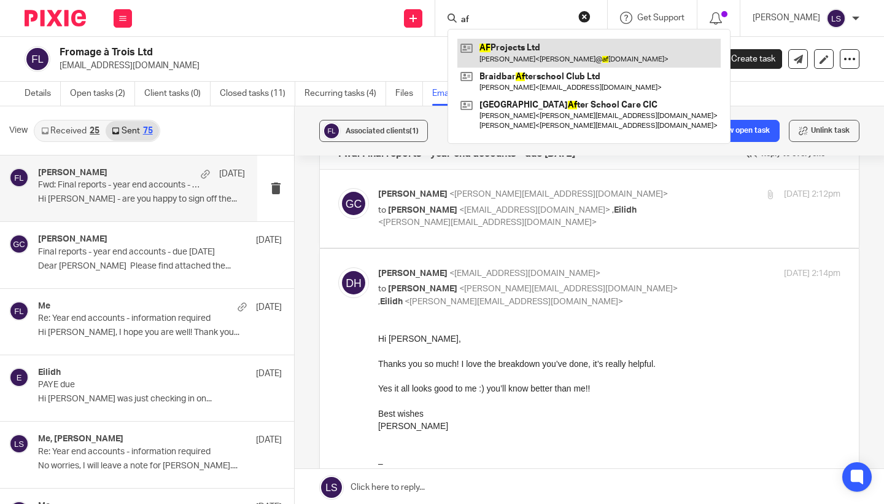
type input "af"
click at [513, 50] on link at bounding box center [589, 53] width 263 height 28
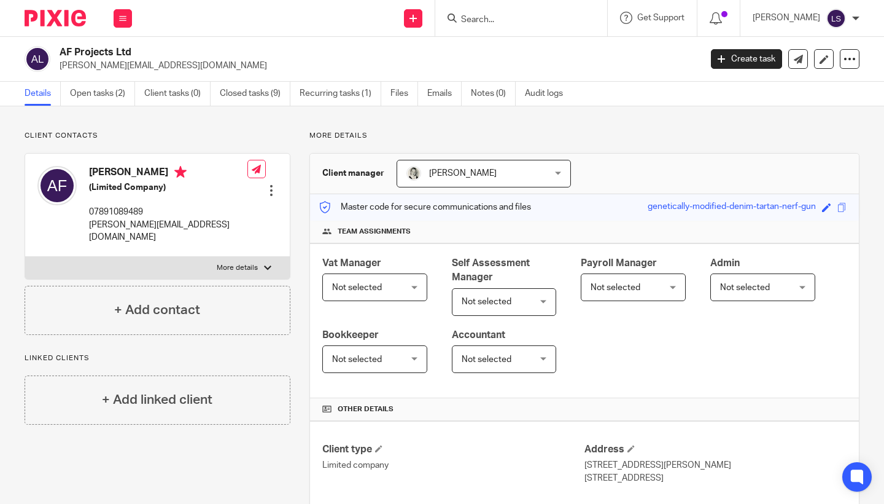
click at [487, 15] on input "Search" at bounding box center [515, 20] width 111 height 11
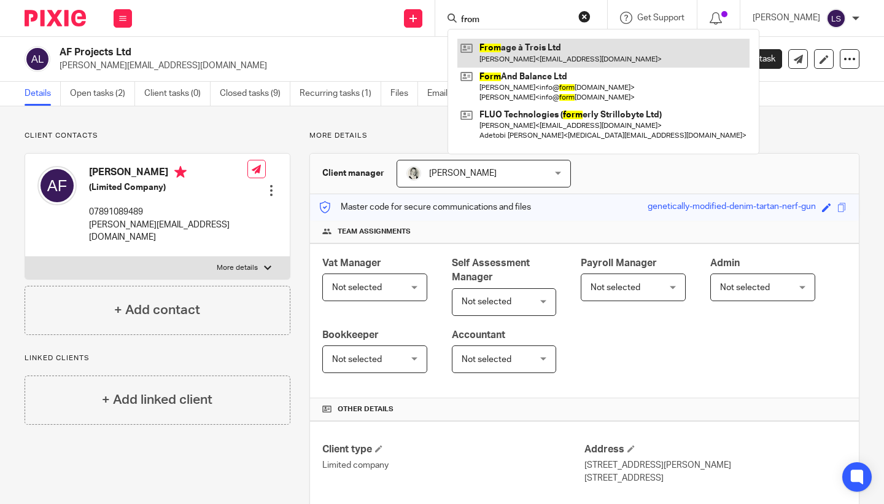
type input "from"
click at [502, 46] on link at bounding box center [604, 53] width 292 height 28
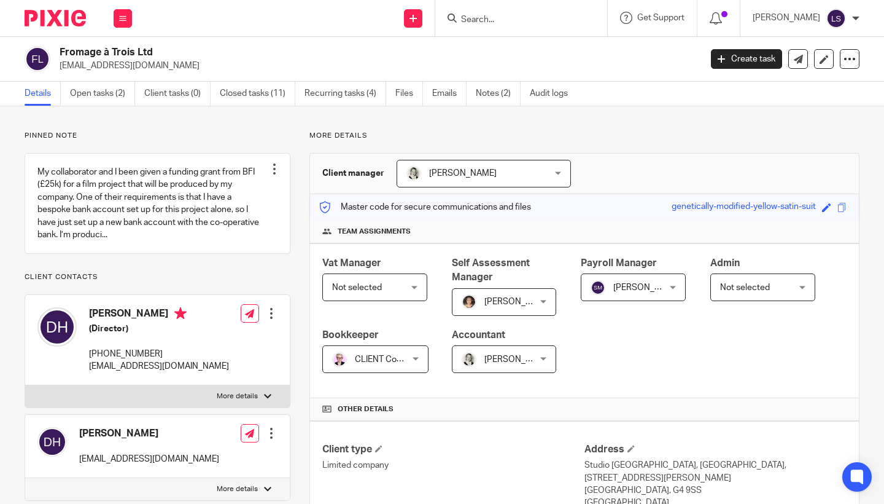
click at [407, 133] on p "More details" at bounding box center [585, 136] width 550 height 10
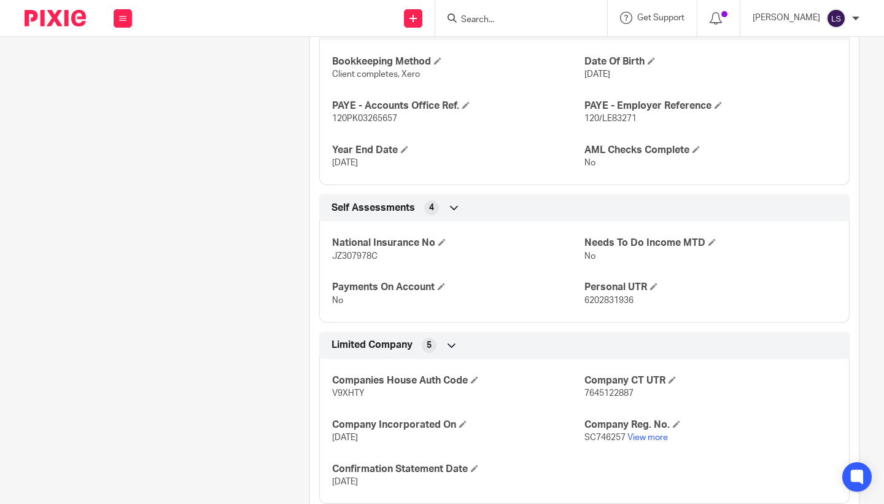
scroll to position [655, 0]
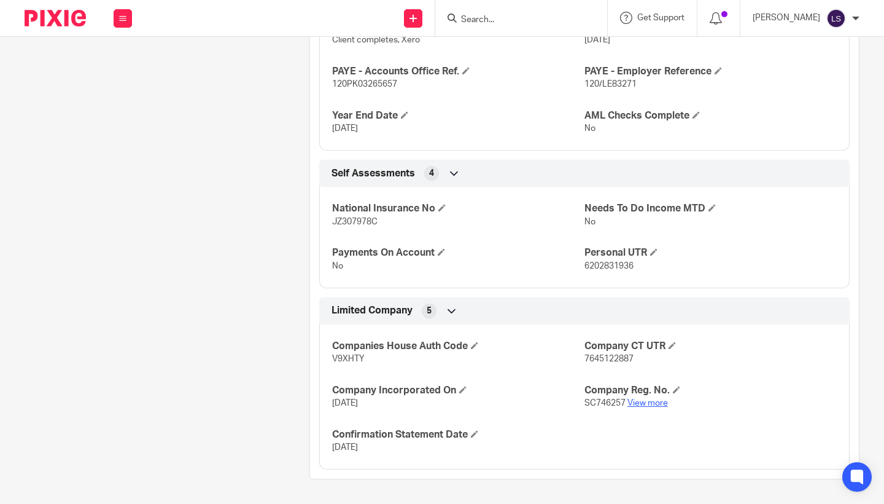
click at [639, 401] on link "View more" at bounding box center [648, 403] width 41 height 9
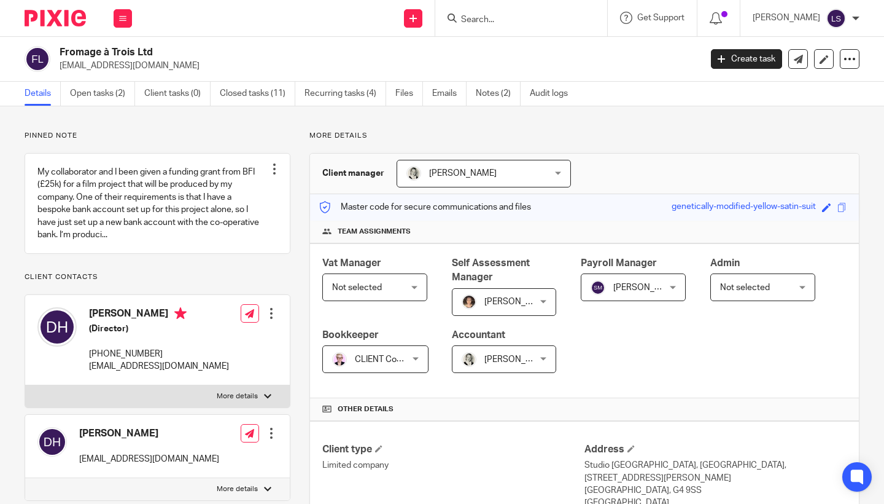
scroll to position [0, 0]
click at [500, 17] on input "Search" at bounding box center [515, 20] width 111 height 11
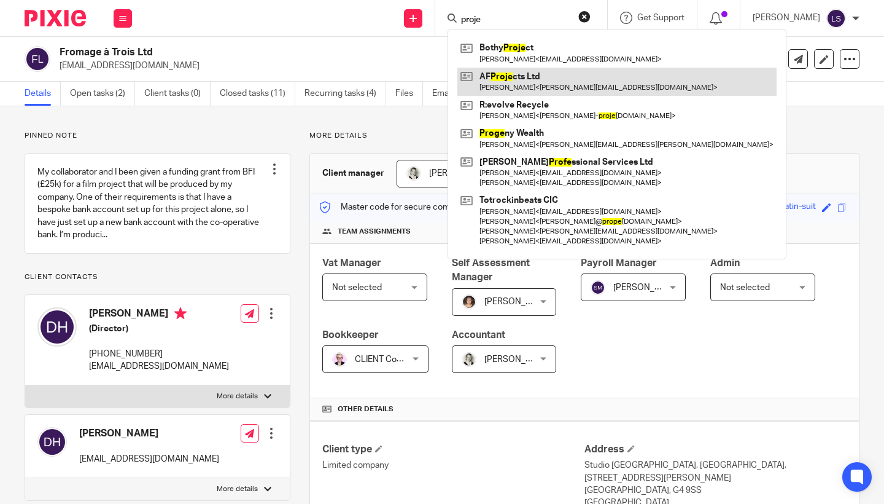
type input "proje"
click at [517, 74] on link at bounding box center [617, 82] width 319 height 28
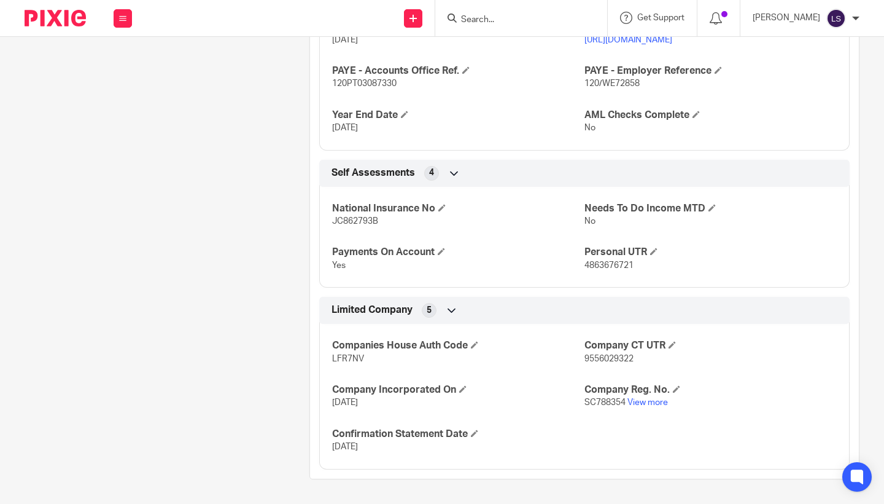
scroll to position [643, 0]
click at [635, 404] on link "View more" at bounding box center [648, 402] width 41 height 9
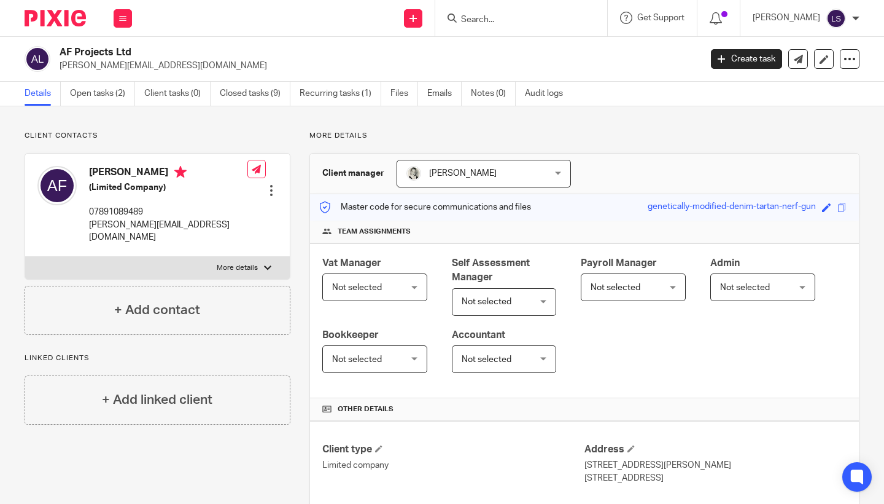
scroll to position [0, 0]
click at [448, 96] on link "Emails" at bounding box center [444, 94] width 34 height 24
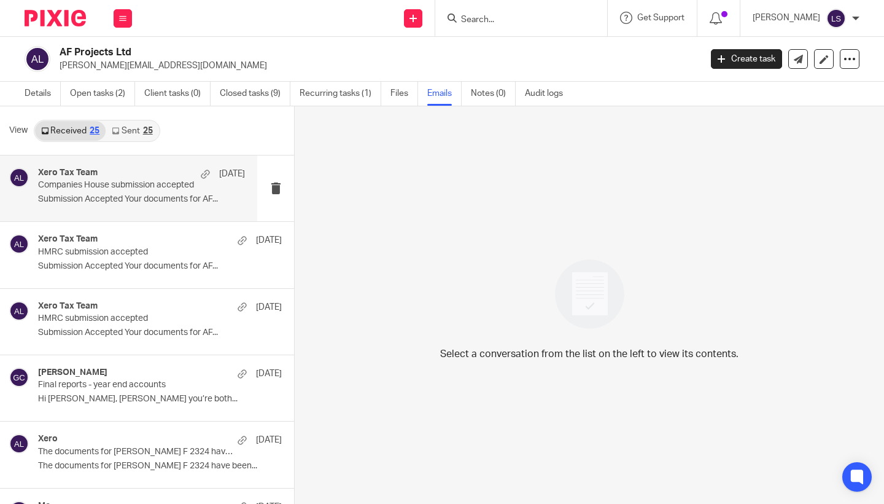
click at [147, 187] on p "Companies House submission accepted" at bounding box center [121, 185] width 166 height 10
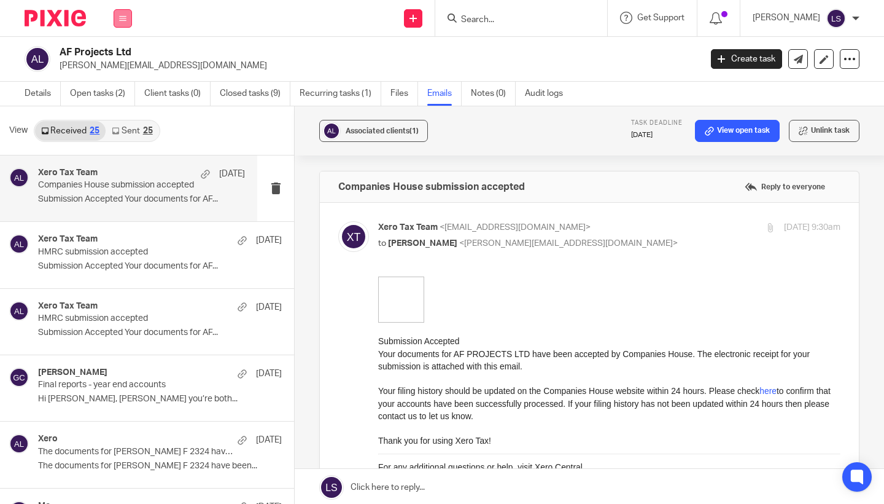
click at [129, 21] on button at bounding box center [123, 18] width 18 height 18
click at [123, 76] on link "Email" at bounding box center [116, 75] width 20 height 9
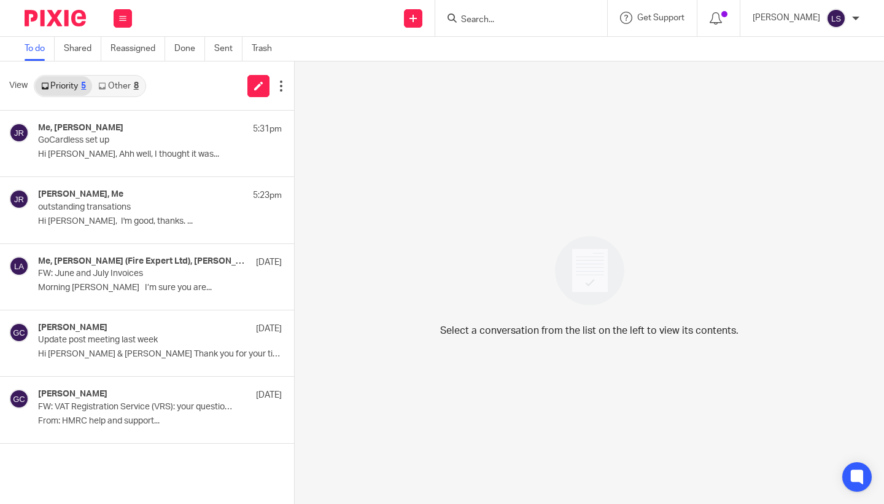
click at [134, 88] on div "8" at bounding box center [136, 86] width 5 height 9
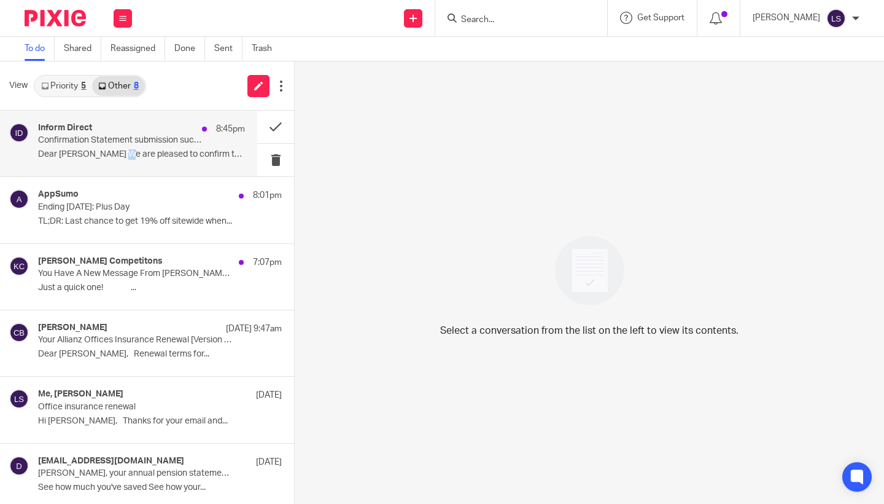
click at [120, 155] on p "Dear [PERSON_NAME] We are pleased to confirm that the..." at bounding box center [141, 154] width 207 height 10
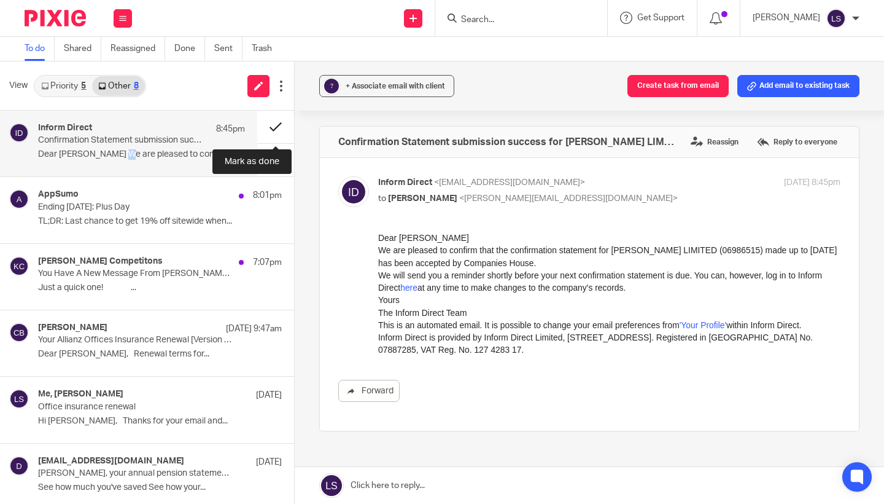
click at [268, 127] on button at bounding box center [275, 127] width 37 height 33
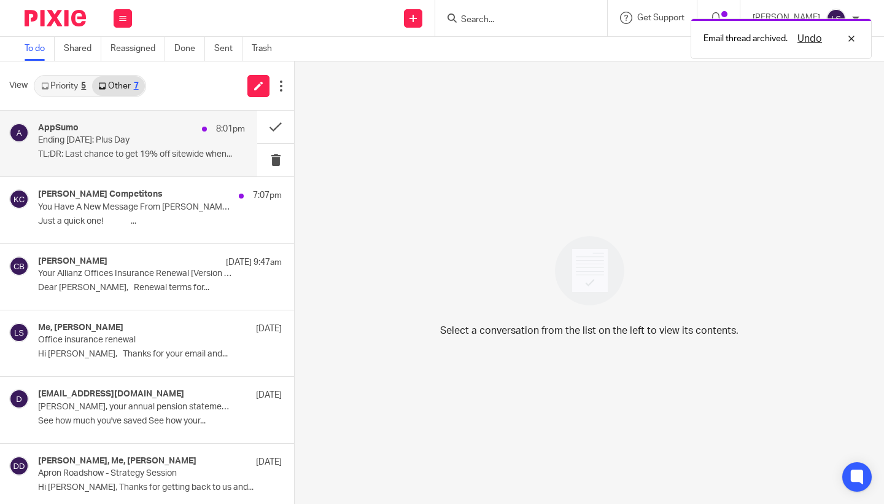
click at [153, 133] on div "AppSumo 8:01pm" at bounding box center [141, 129] width 207 height 12
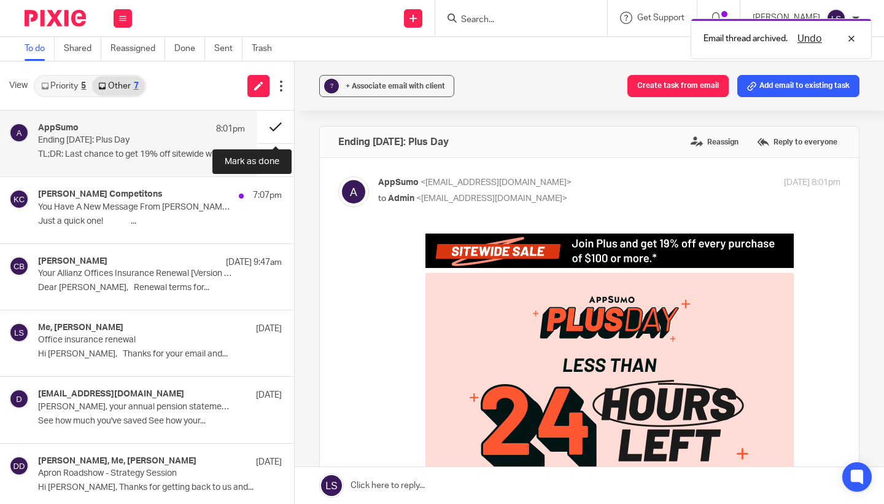
click at [265, 124] on button at bounding box center [275, 127] width 37 height 33
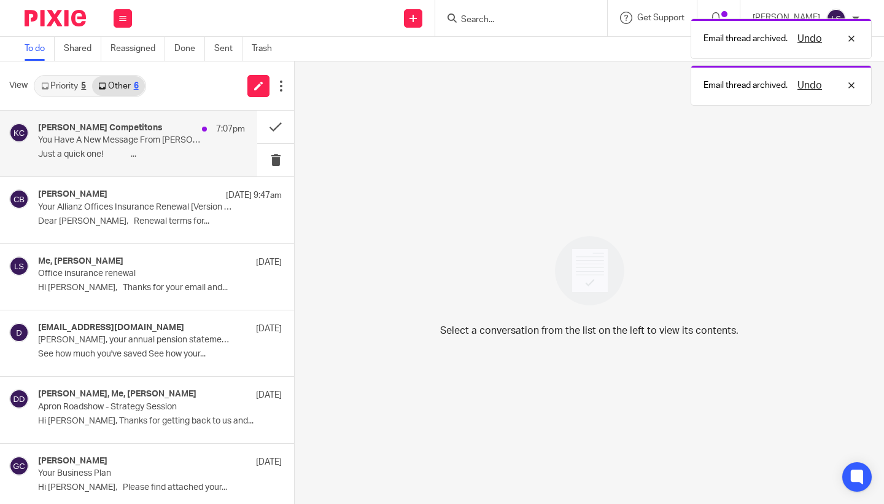
click at [174, 128] on div "[PERSON_NAME] Competitons 7:07pm" at bounding box center [141, 129] width 207 height 12
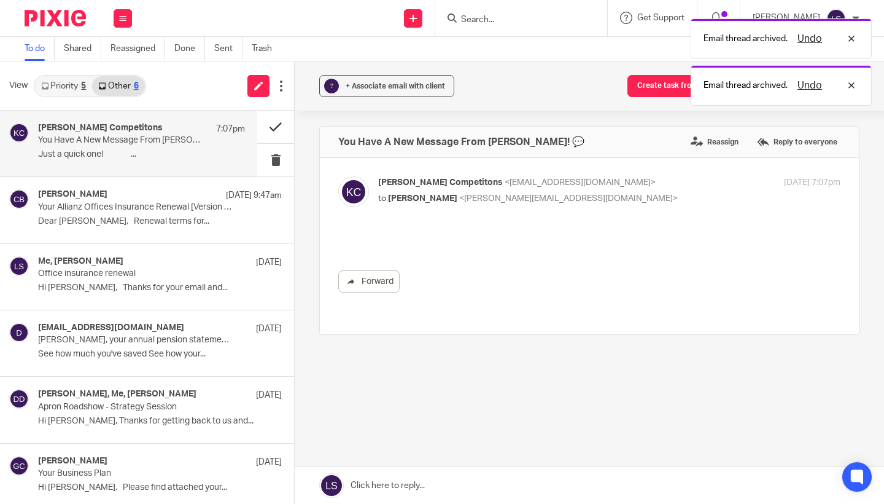
click at [273, 125] on button at bounding box center [275, 127] width 37 height 33
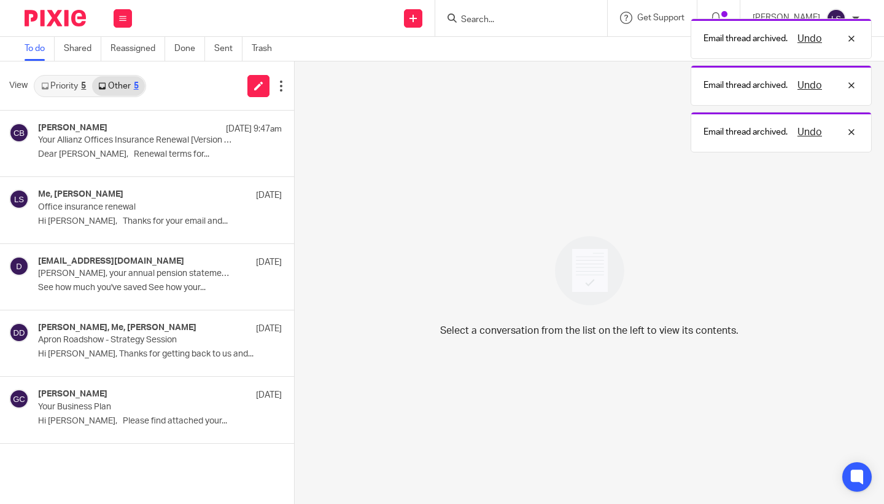
click at [61, 80] on link "Priority 5" at bounding box center [63, 86] width 57 height 20
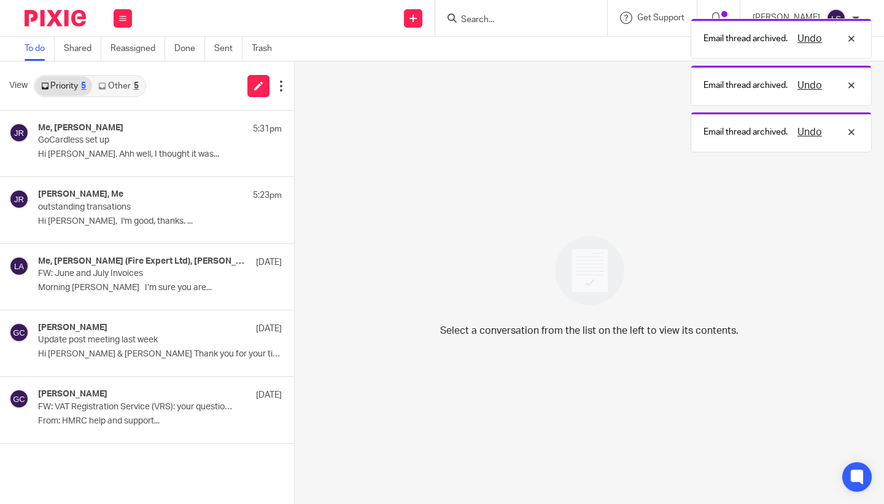
click at [121, 82] on link "Other 5" at bounding box center [118, 86] width 52 height 20
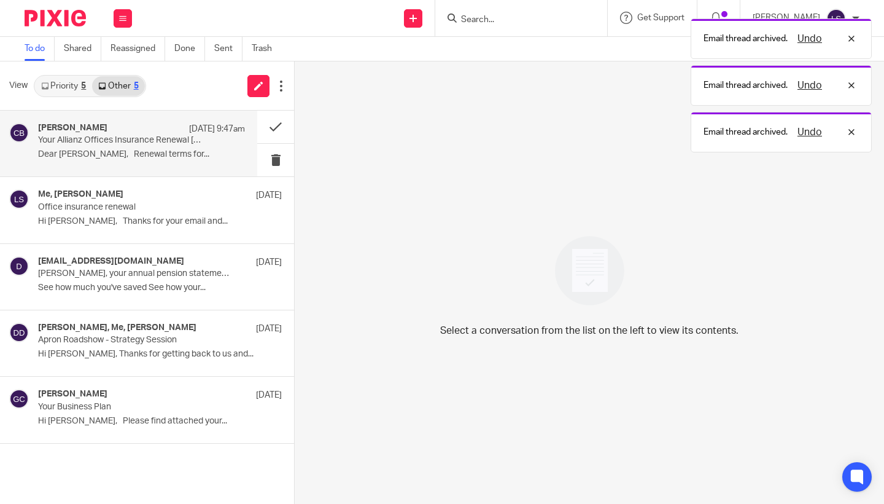
click at [117, 153] on p "Dear Ms Simmons, Renewal terms for..." at bounding box center [141, 154] width 207 height 10
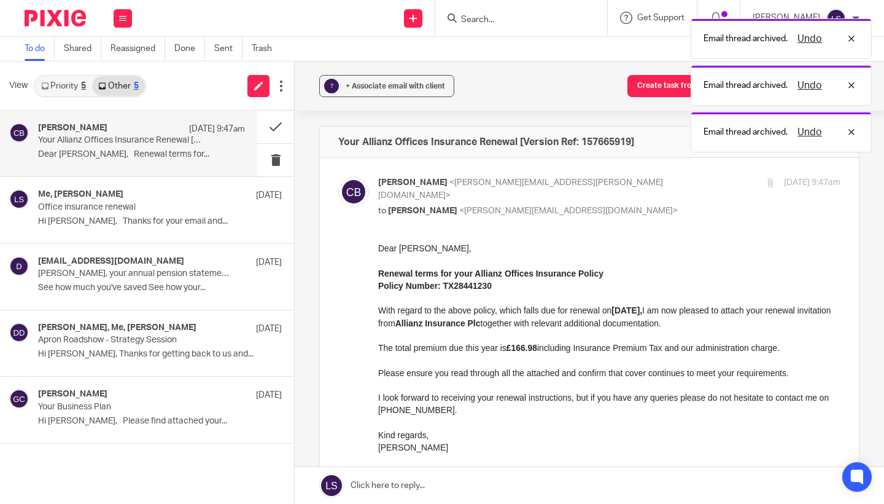
click at [425, 369] on p "Please ensure you read through all the attached and confirm that cover continue…" at bounding box center [609, 372] width 462 height 12
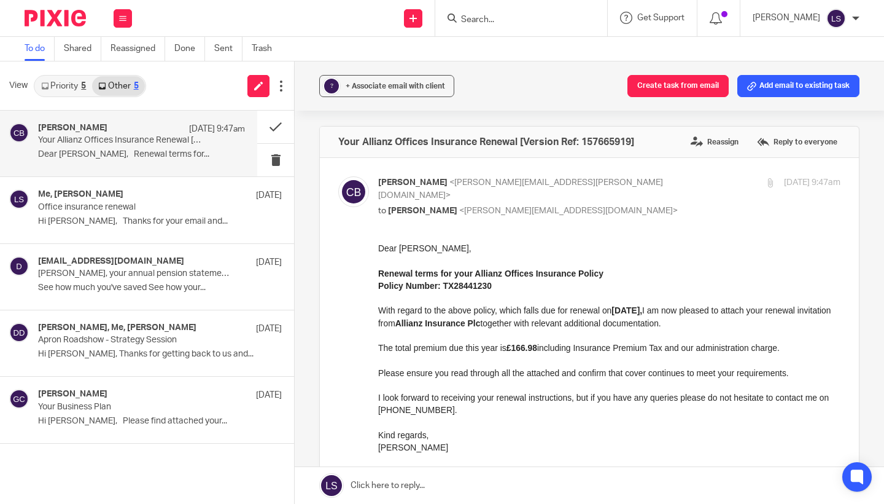
click at [338, 176] on input "checkbox" at bounding box center [338, 176] width 1 height 1
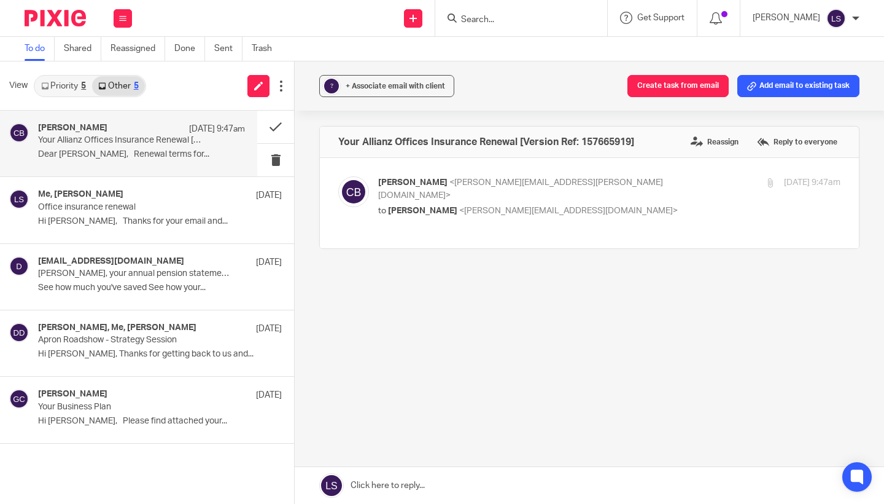
click at [644, 187] on p "Claudia Bryceland <claudia.bryceland@howdeninsurance.co.uk>" at bounding box center [532, 188] width 308 height 25
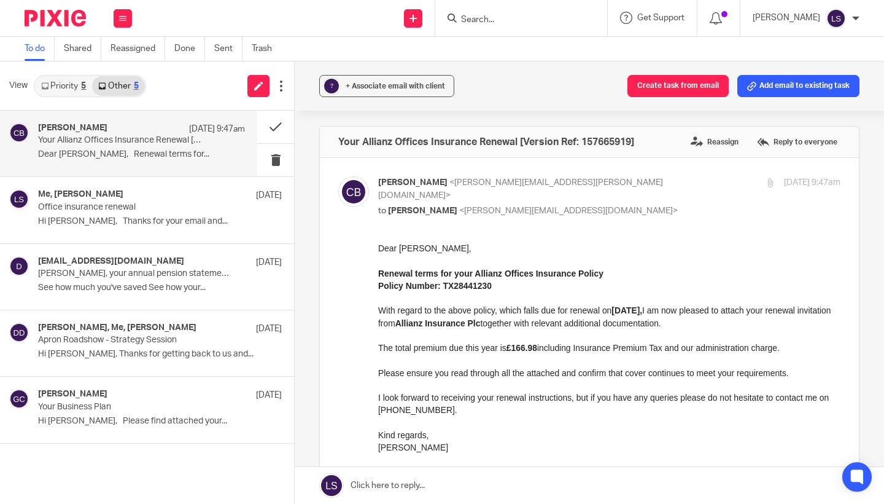
click at [338, 176] on input "checkbox" at bounding box center [338, 176] width 1 height 1
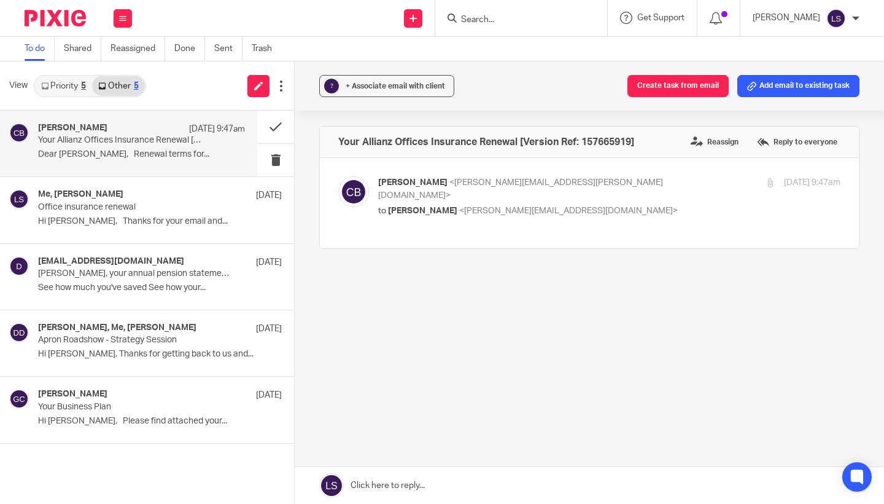
click at [668, 170] on label at bounding box center [589, 203] width 539 height 90
click at [338, 176] on input "checkbox" at bounding box center [338, 176] width 1 height 1
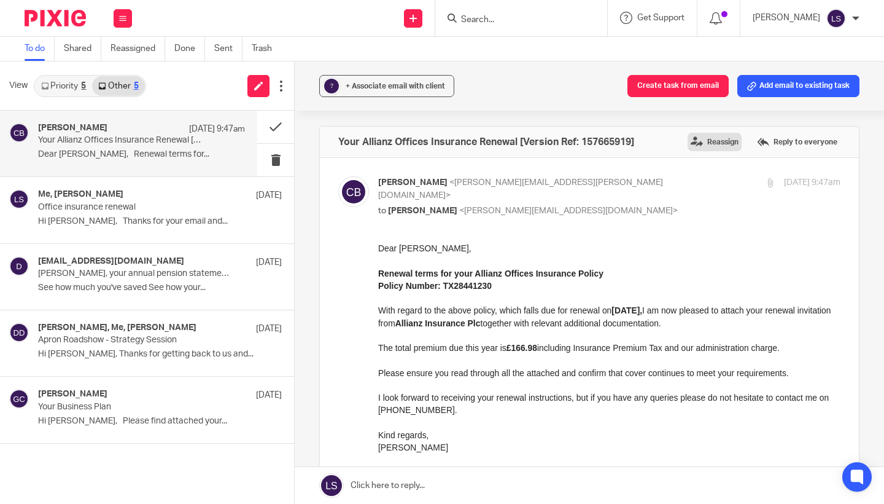
click at [719, 136] on label "Reassign" at bounding box center [715, 142] width 54 height 18
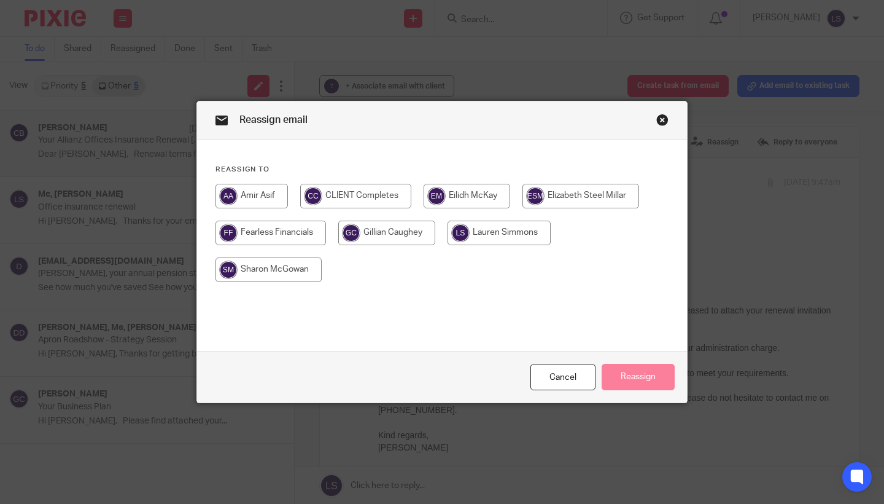
click at [666, 119] on div "Close this dialog window" at bounding box center [663, 120] width 12 height 12
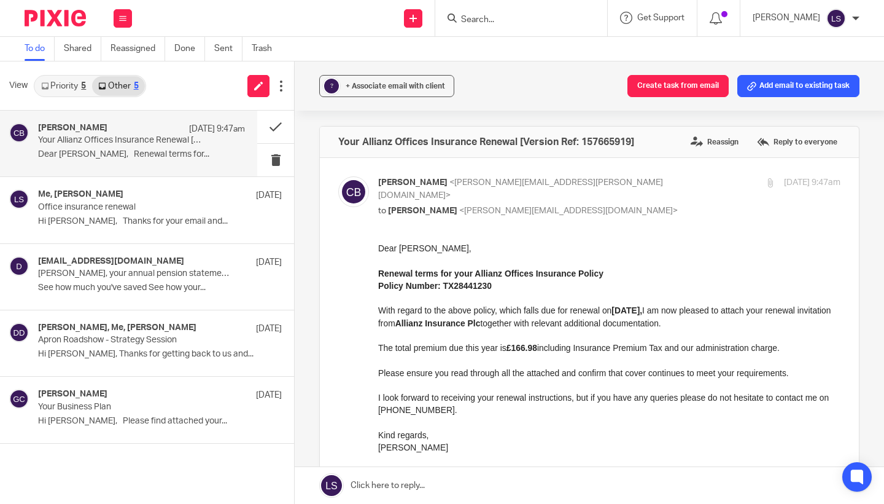
click at [632, 182] on span "<claudia.bryceland@howdeninsurance.co.uk>" at bounding box center [520, 188] width 285 height 21
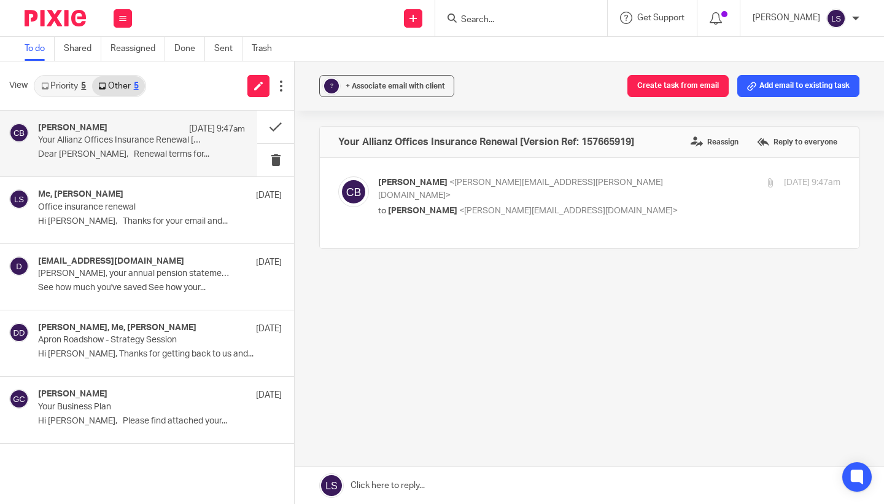
click at [644, 187] on p "Claudia Bryceland <claudia.bryceland@howdeninsurance.co.uk>" at bounding box center [532, 188] width 308 height 25
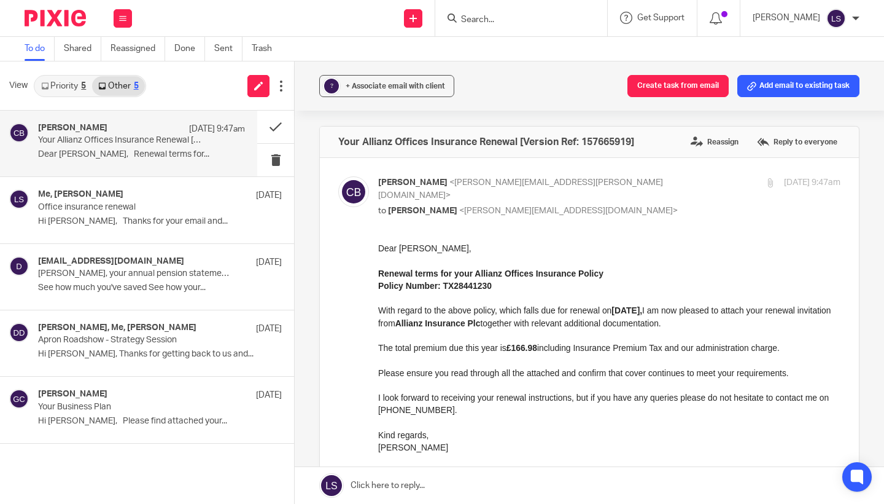
click at [588, 392] on p "I look forward to receiving your renewal instructions, but if you have any quer…" at bounding box center [609, 403] width 462 height 25
click at [338, 176] on input "checkbox" at bounding box center [338, 176] width 1 height 1
checkbox input "false"
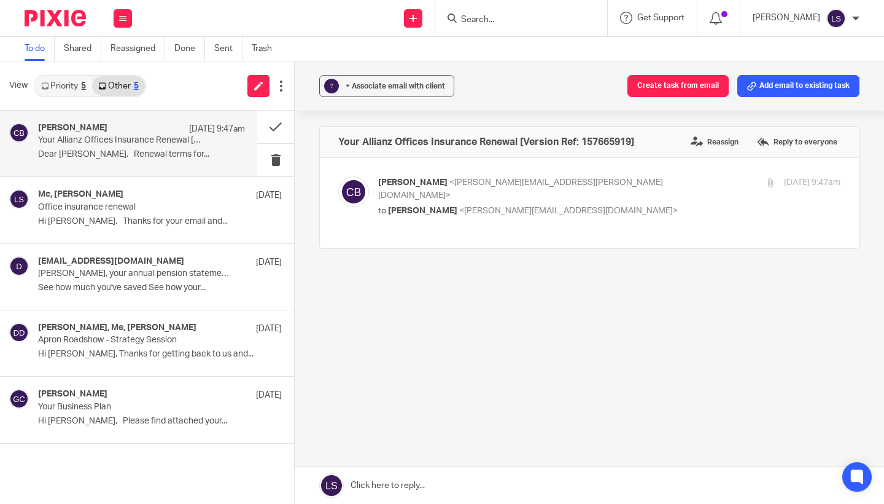
click at [80, 93] on link "Priority 5" at bounding box center [63, 86] width 57 height 20
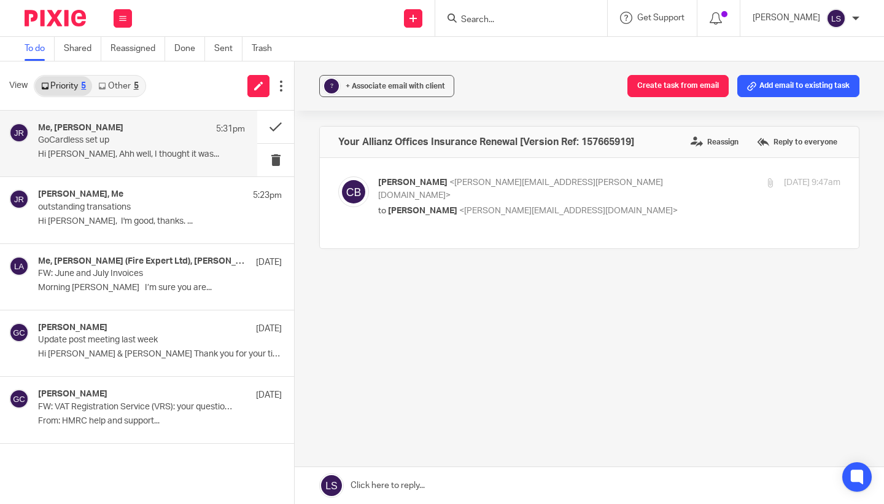
click at [88, 145] on p "GoCardless set up" at bounding box center [121, 140] width 166 height 10
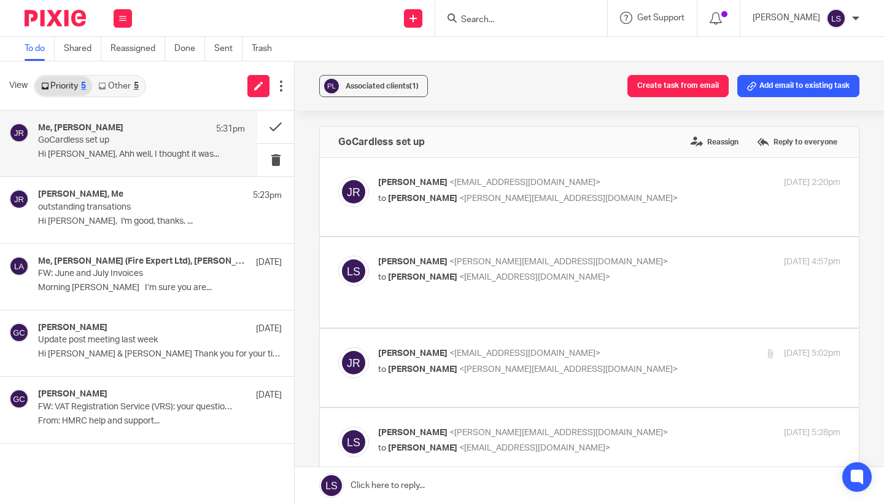
click at [869, 273] on div "Associated clients (1) Create task from email Add email to existing task GoCard…" at bounding box center [590, 282] width 590 height 442
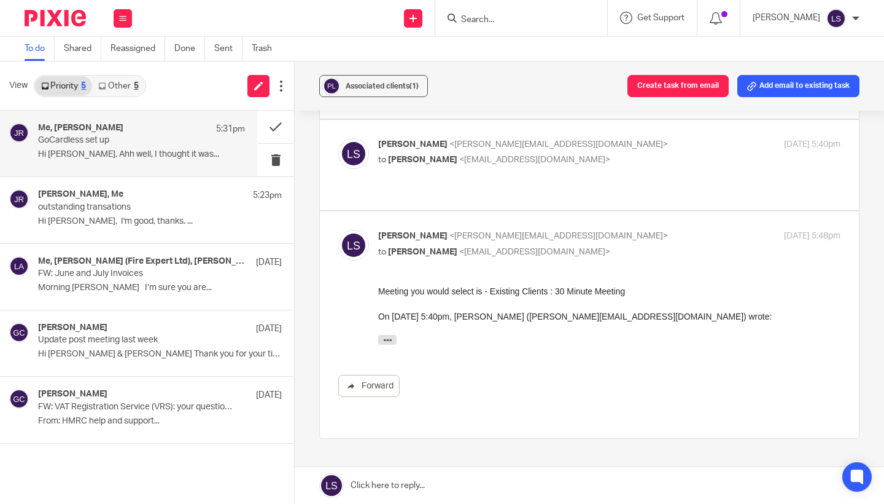
scroll to position [453, 0]
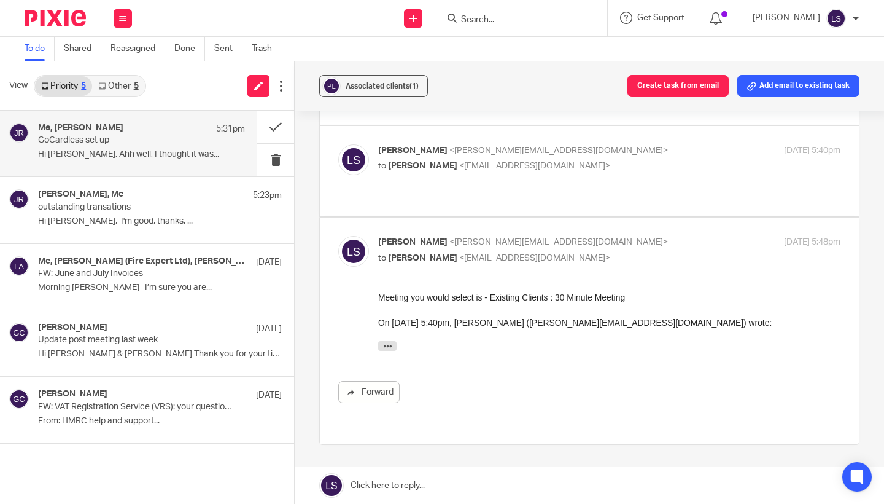
click at [638, 252] on p "to Jake Richardson <jake@paintandmortar.com>" at bounding box center [532, 258] width 308 height 13
checkbox input "false"
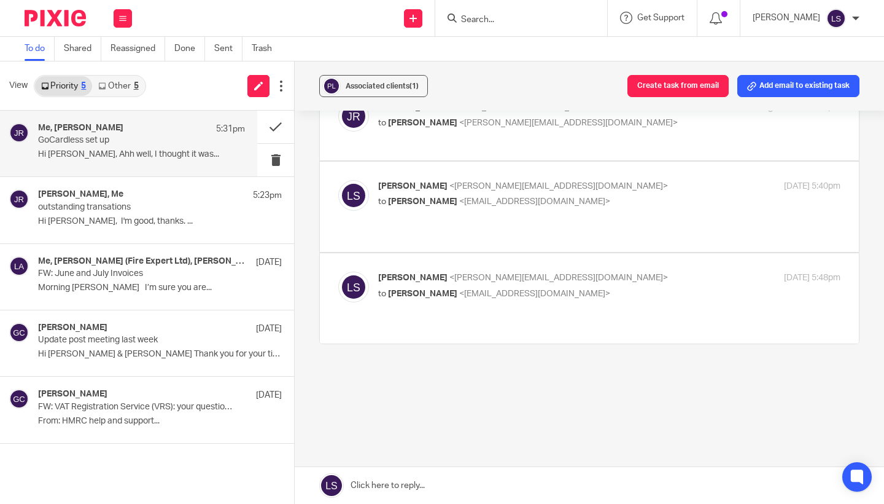
scroll to position [408, 0]
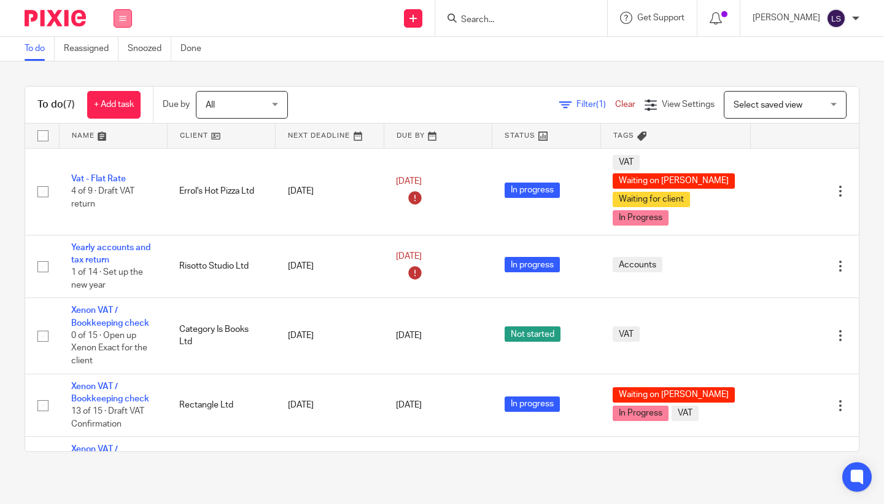
click at [127, 21] on button at bounding box center [123, 18] width 18 height 18
click at [120, 73] on link "Email" at bounding box center [116, 75] width 20 height 9
